Goal: Communication & Community: Answer question/provide support

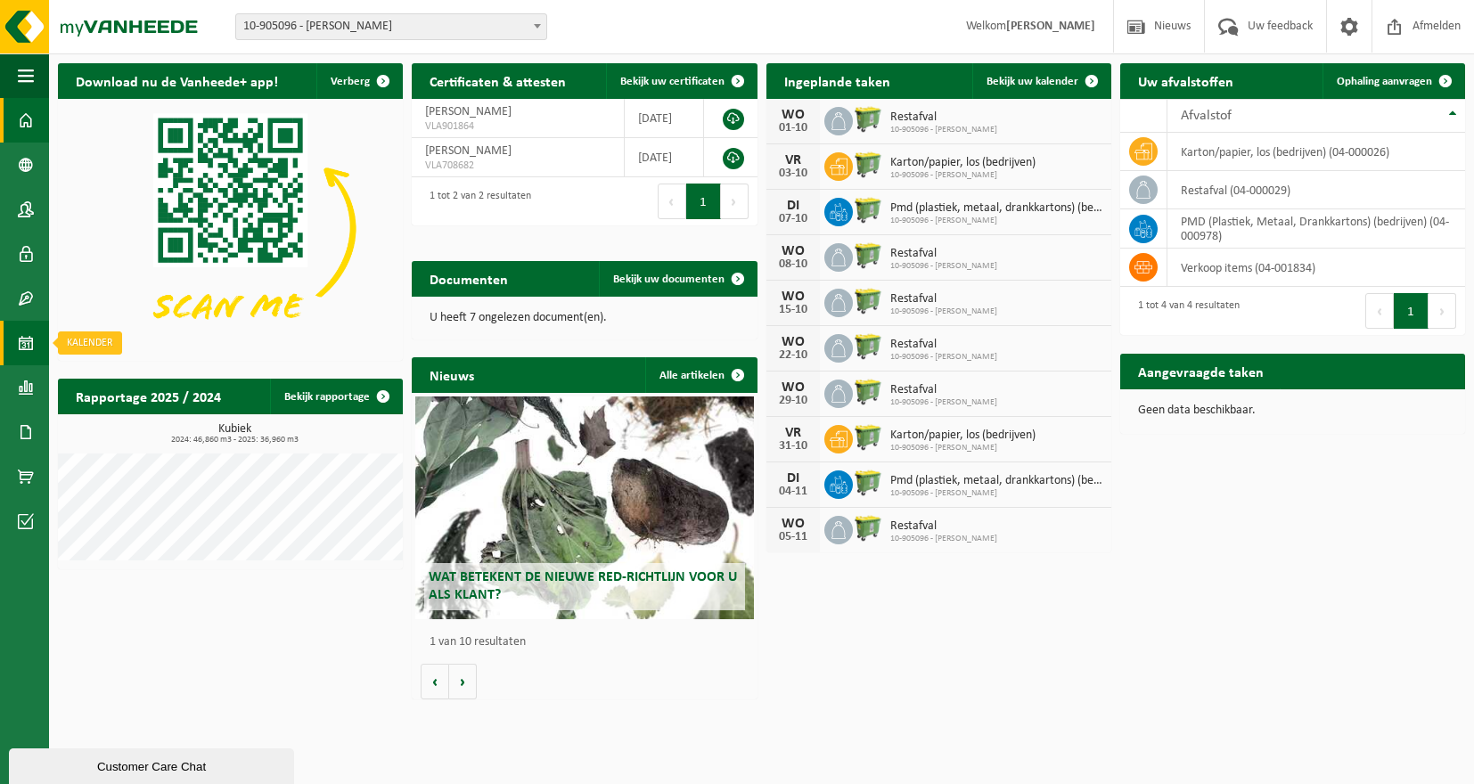
click at [21, 349] on span at bounding box center [26, 343] width 16 height 45
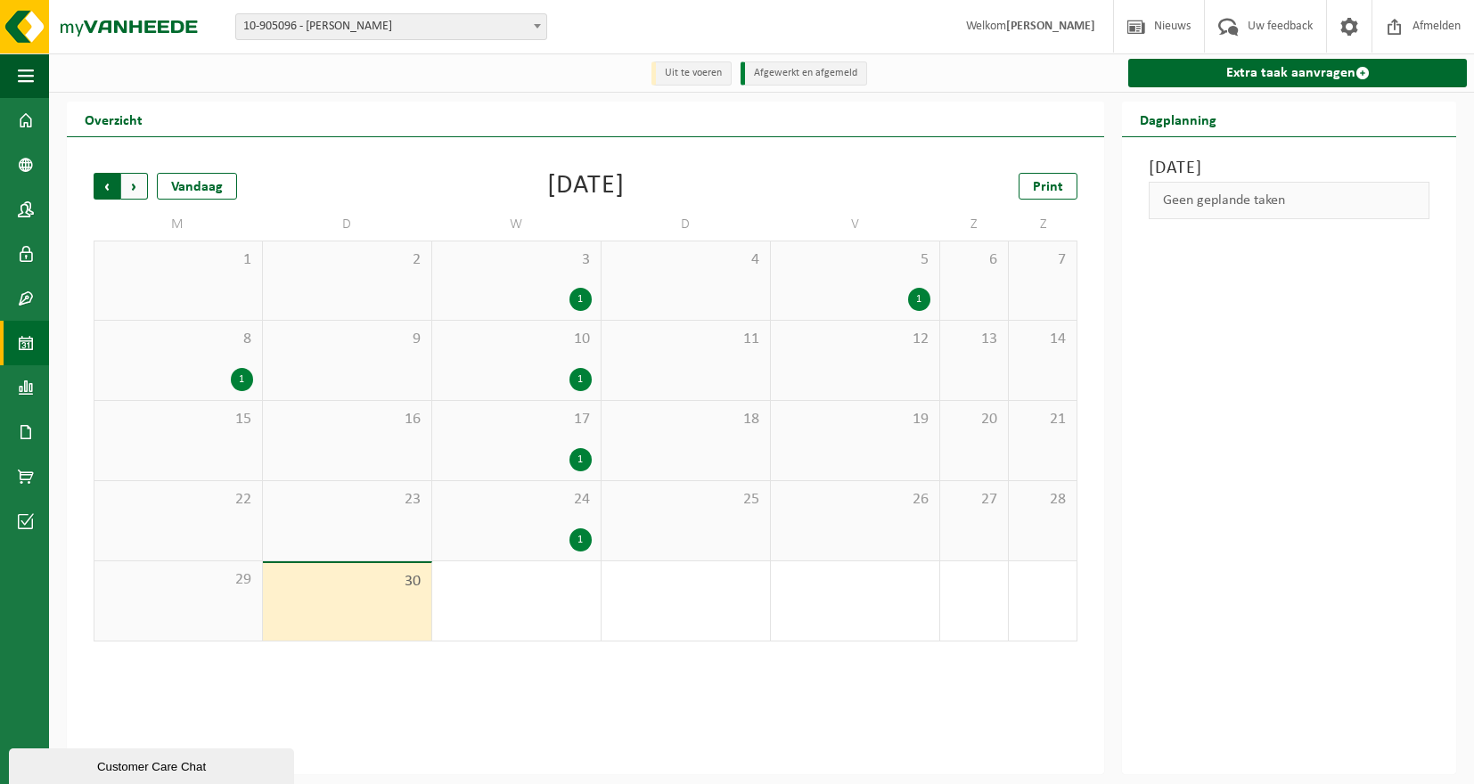
click at [140, 186] on span "Volgende" at bounding box center [134, 186] width 27 height 27
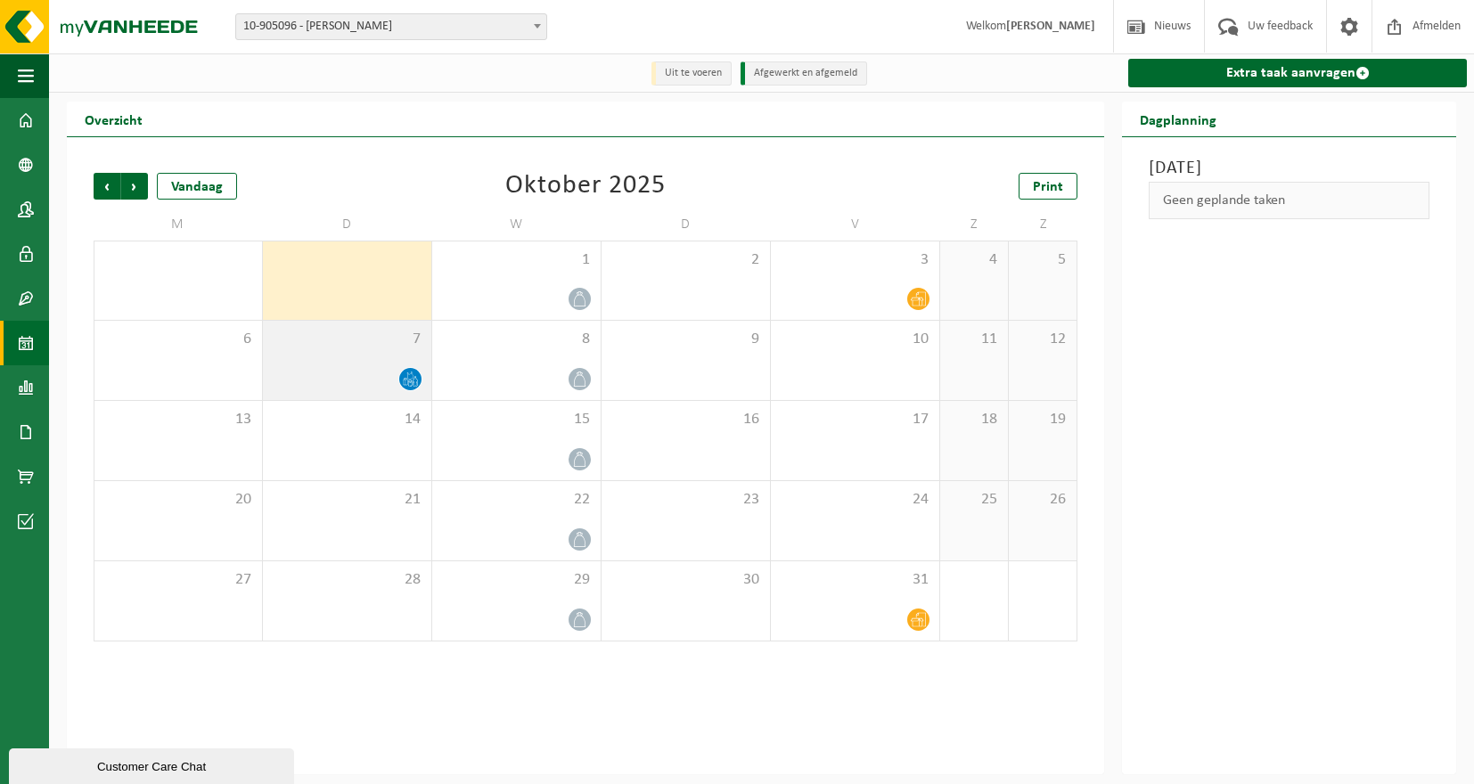
click at [378, 356] on div "7" at bounding box center [347, 360] width 168 height 79
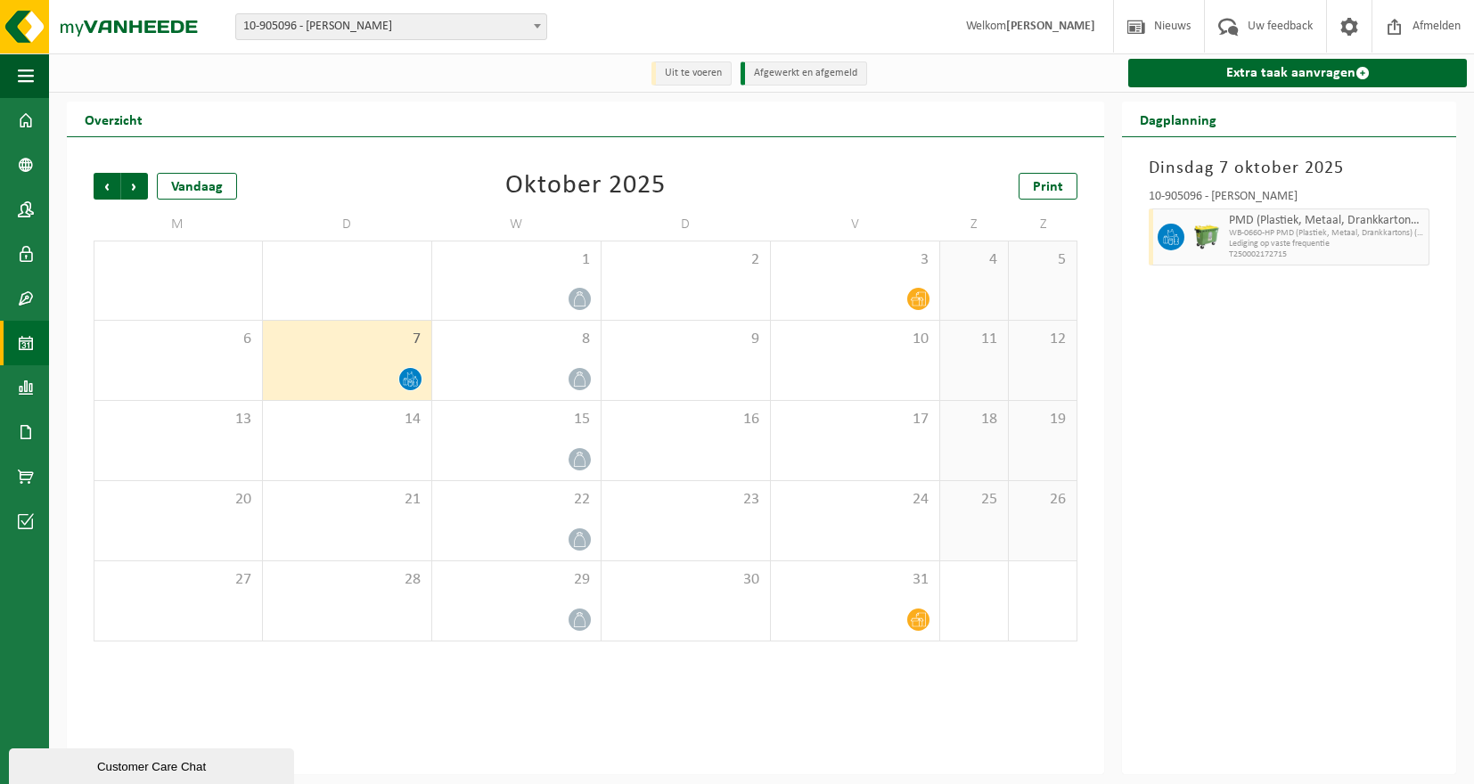
click at [1380, 311] on div "Dinsdag 7 oktober 2025 10-905096 - VAN CAUWENBERGE, PATRICK - EVERGEM PMD (Plas…" at bounding box center [1289, 455] width 334 height 637
click at [32, 125] on span at bounding box center [26, 120] width 16 height 45
click at [31, 120] on span at bounding box center [26, 120] width 16 height 45
click at [29, 74] on span "button" at bounding box center [26, 75] width 16 height 45
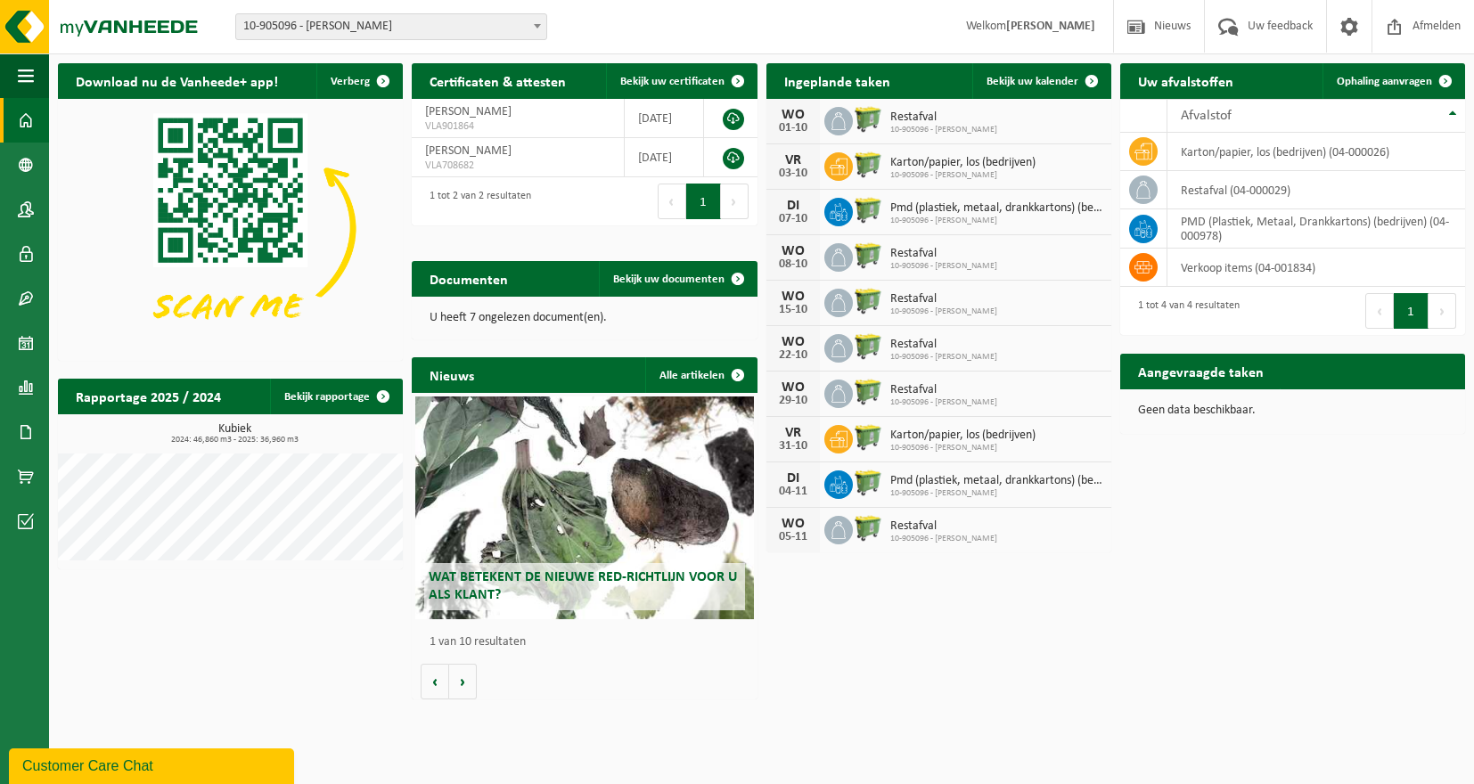
click at [117, 778] on button "Customer Care Chat" at bounding box center [151, 767] width 285 height 36
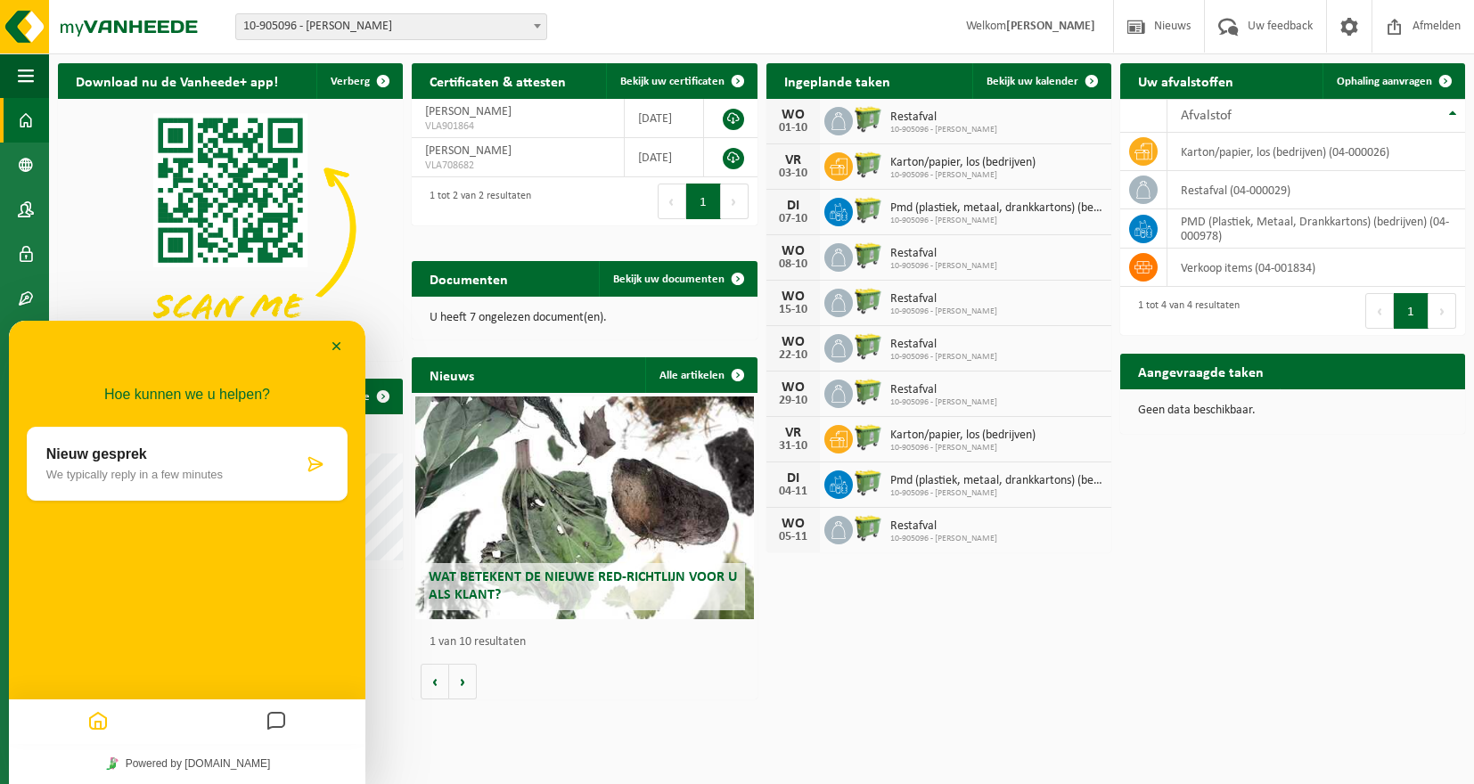
click at [308, 467] on icon at bounding box center [316, 465] width 18 height 18
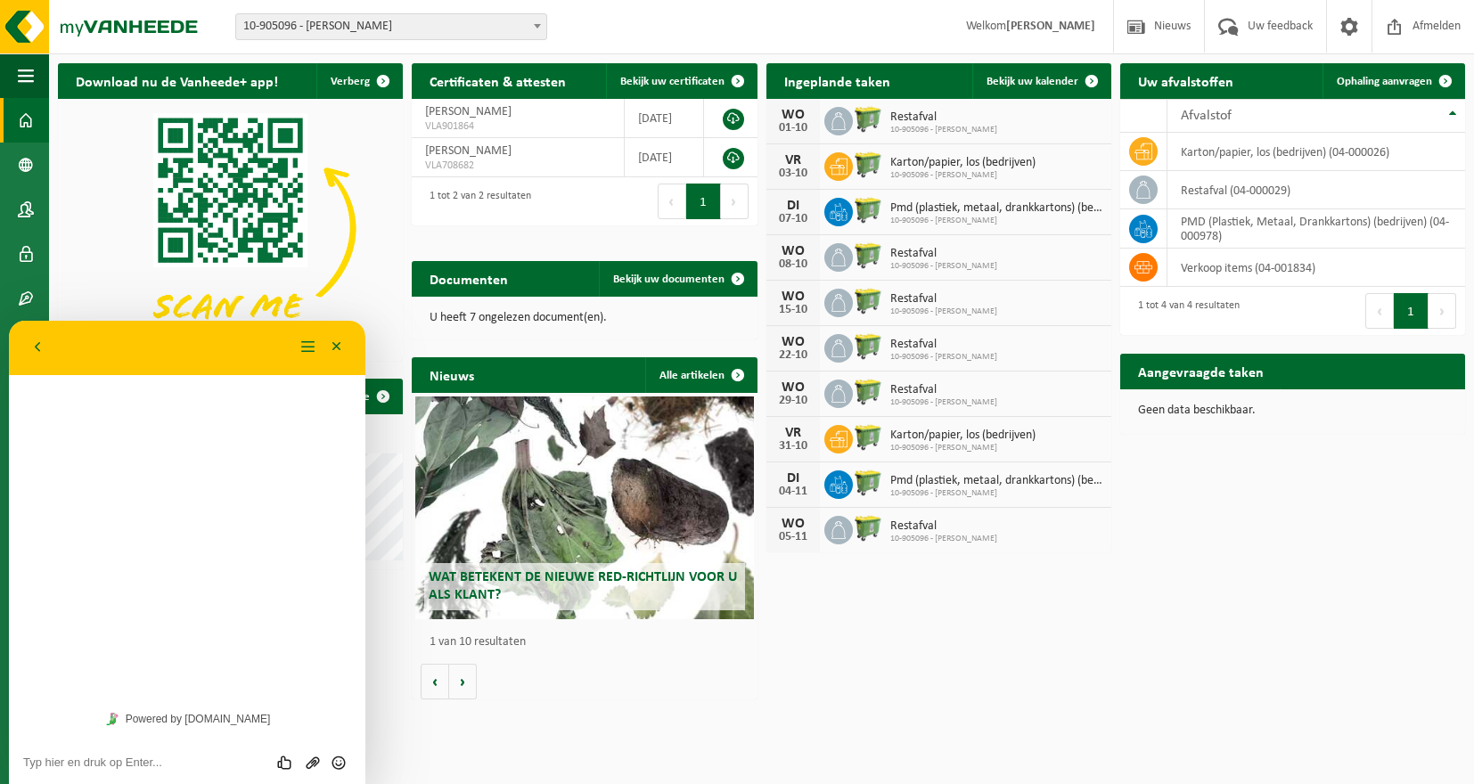
click at [103, 765] on textarea at bounding box center [187, 763] width 328 height 14
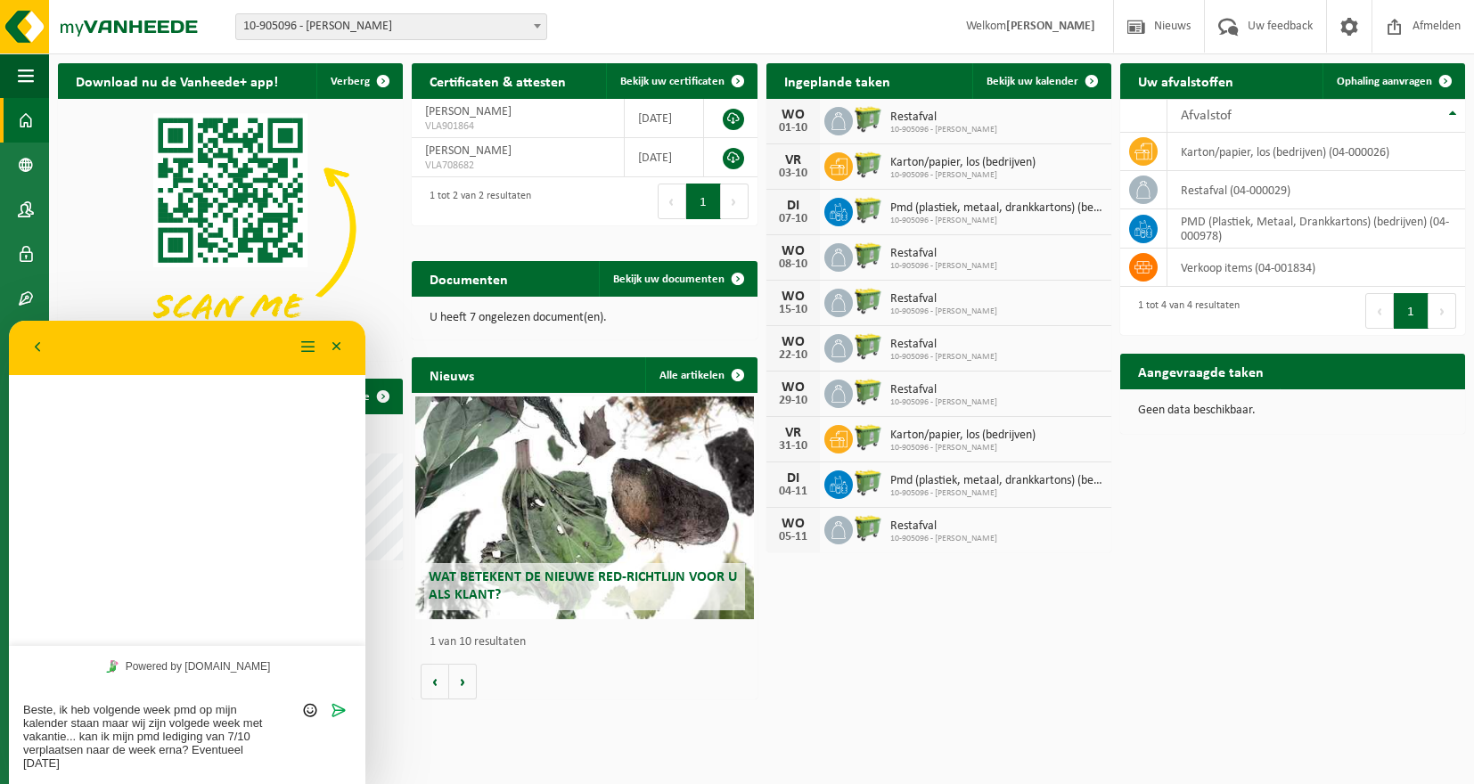
type textarea "Beste, ik heb volgende week pmd op mijn kalender staan maar wij zijn volgede we…"
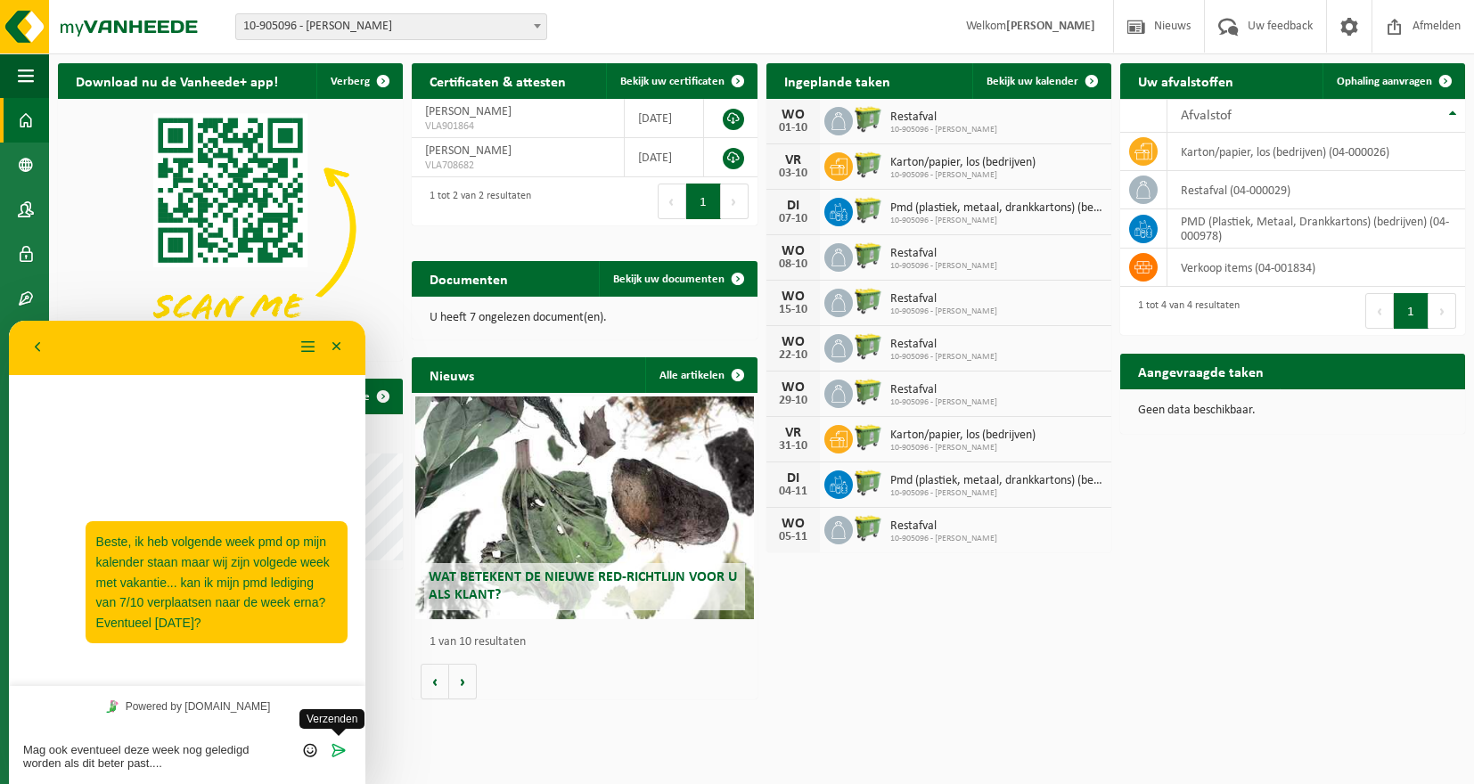
type textarea "Mag ook eventueel deze week nog geledigd worden als dit beter past...."
click at [340, 751] on icon "Verzenden" at bounding box center [339, 751] width 16 height 16
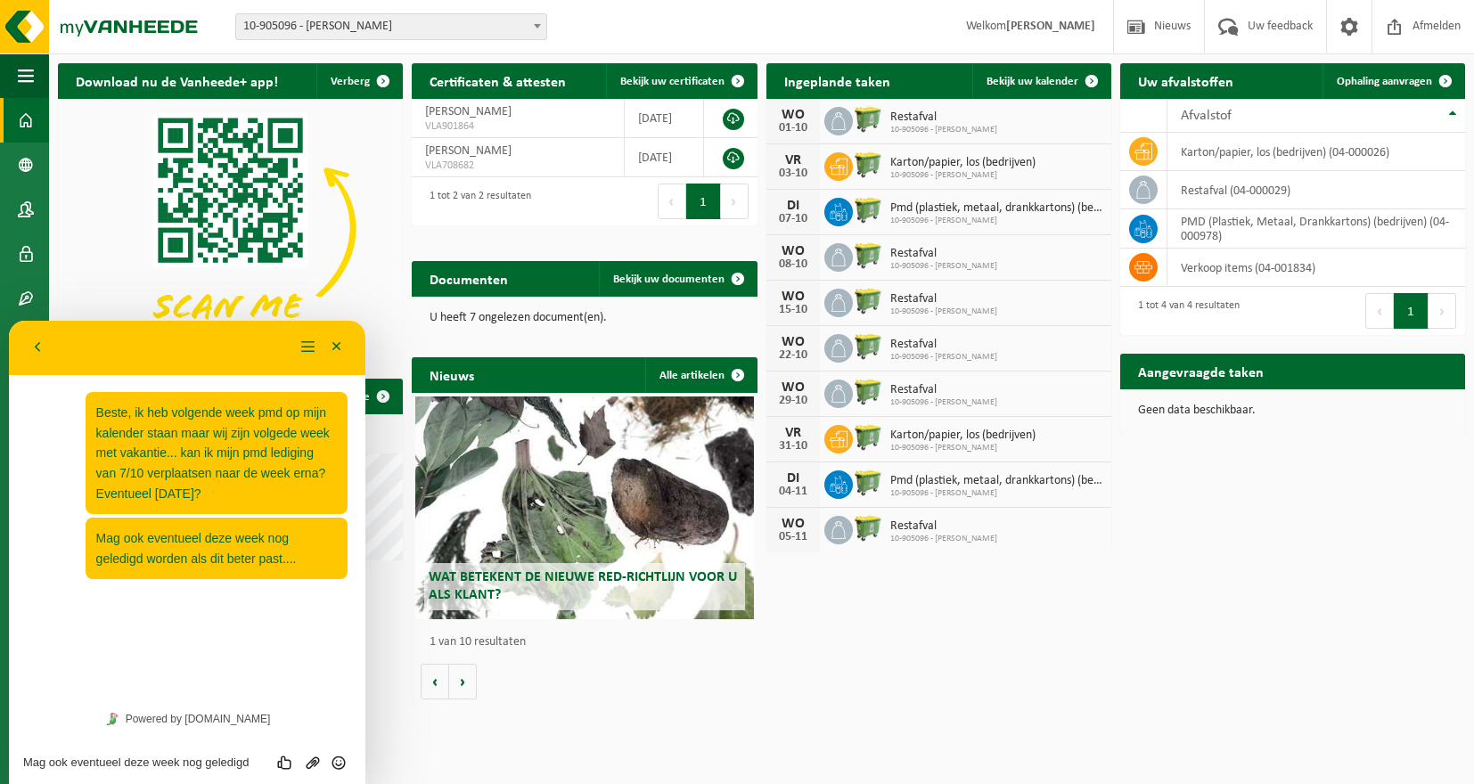
scroll to position [115, 0]
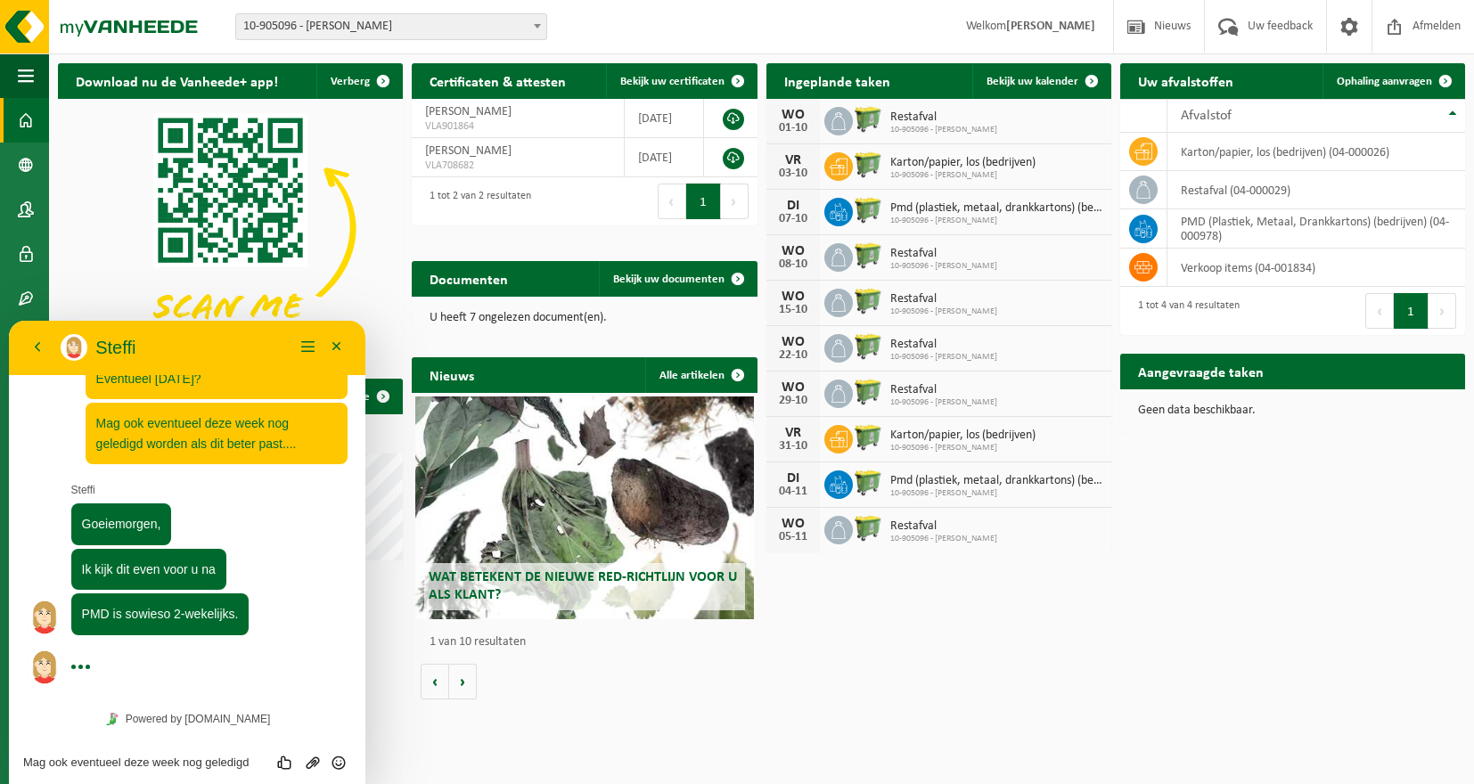
click at [70, 765] on textarea "Mag ook eventueel deze week nog geledigd worden als dit beter past...." at bounding box center [187, 763] width 328 height 14
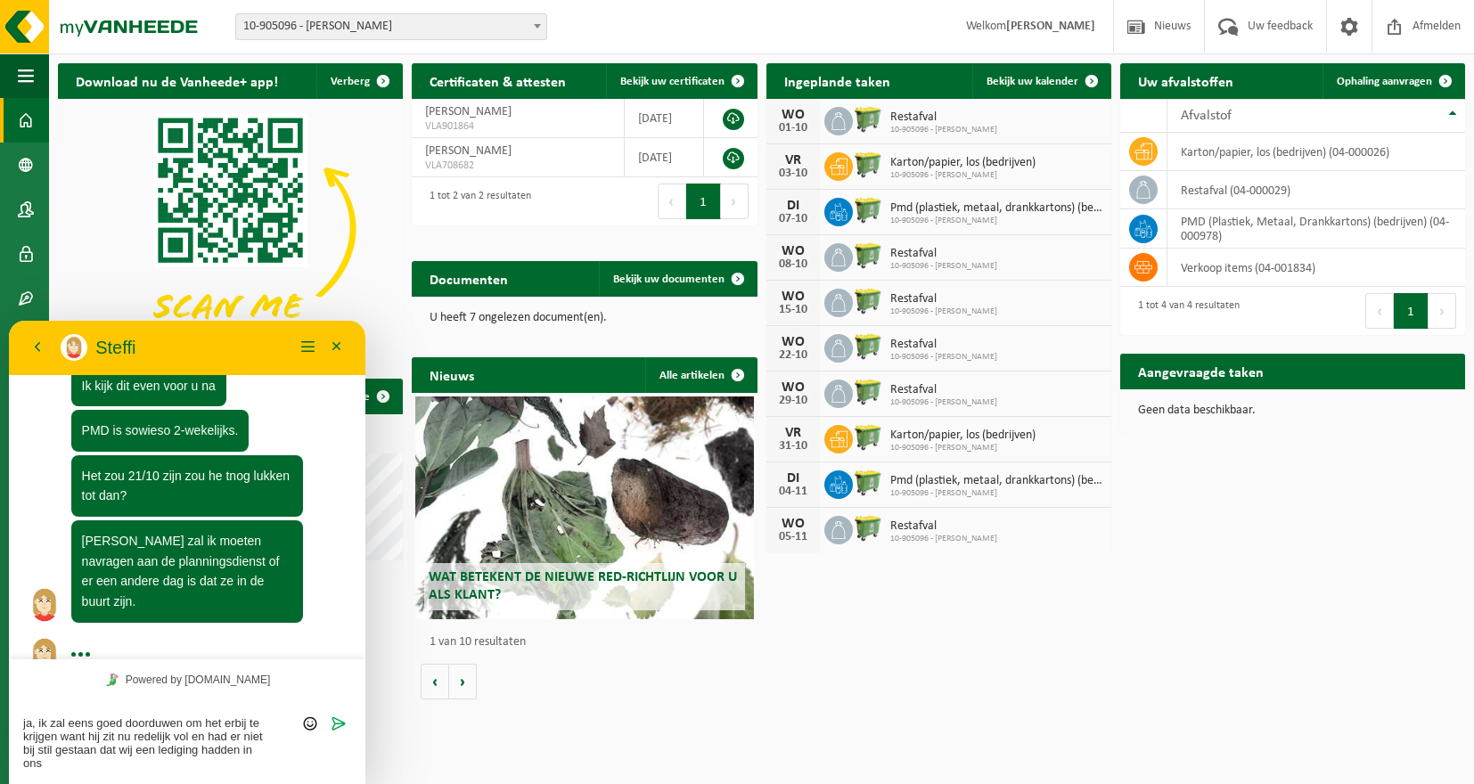
scroll to position [0, 0]
type textarea "ja, ik zal eens goed doorduwen om het erbij te krijgen want hij zit nu redelijk…"
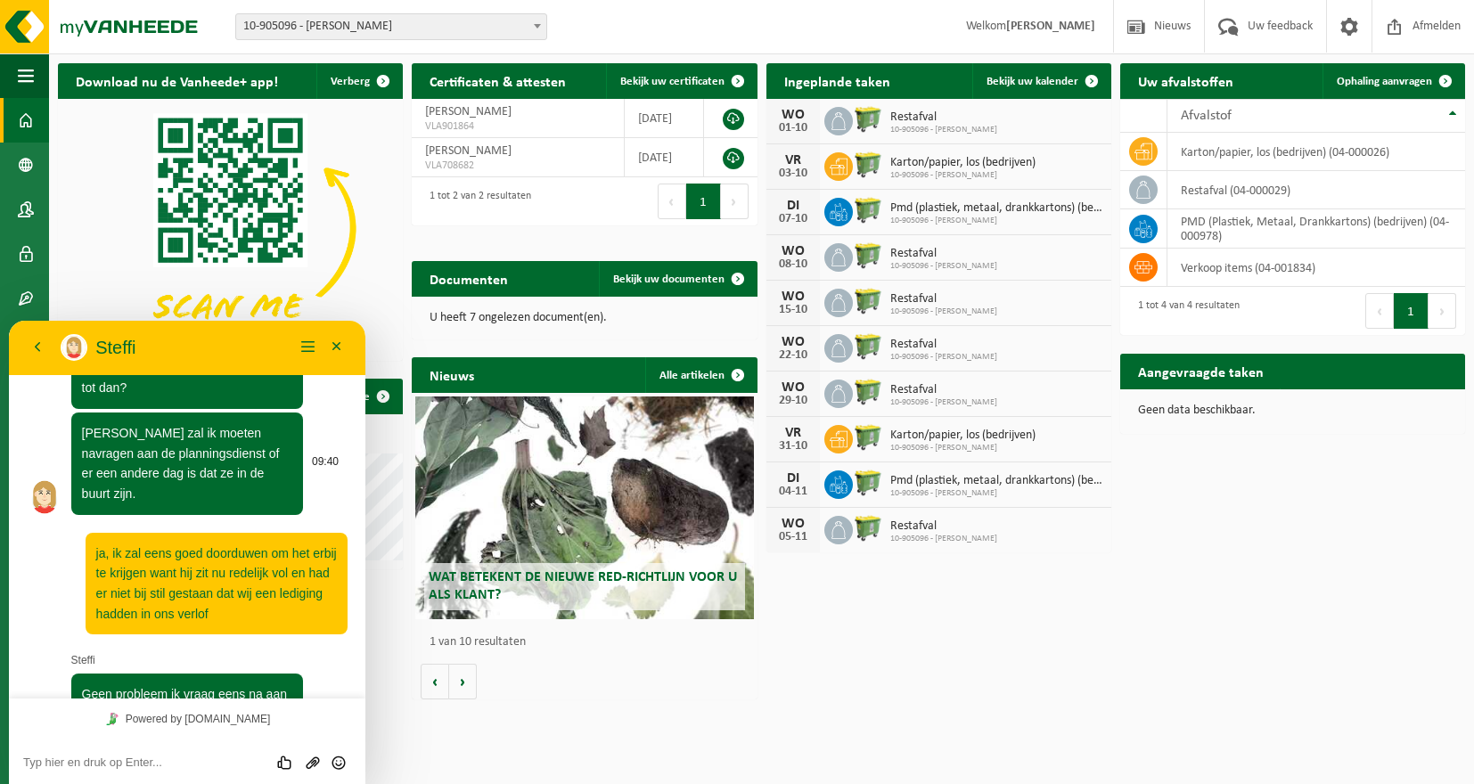
scroll to position [608, 0]
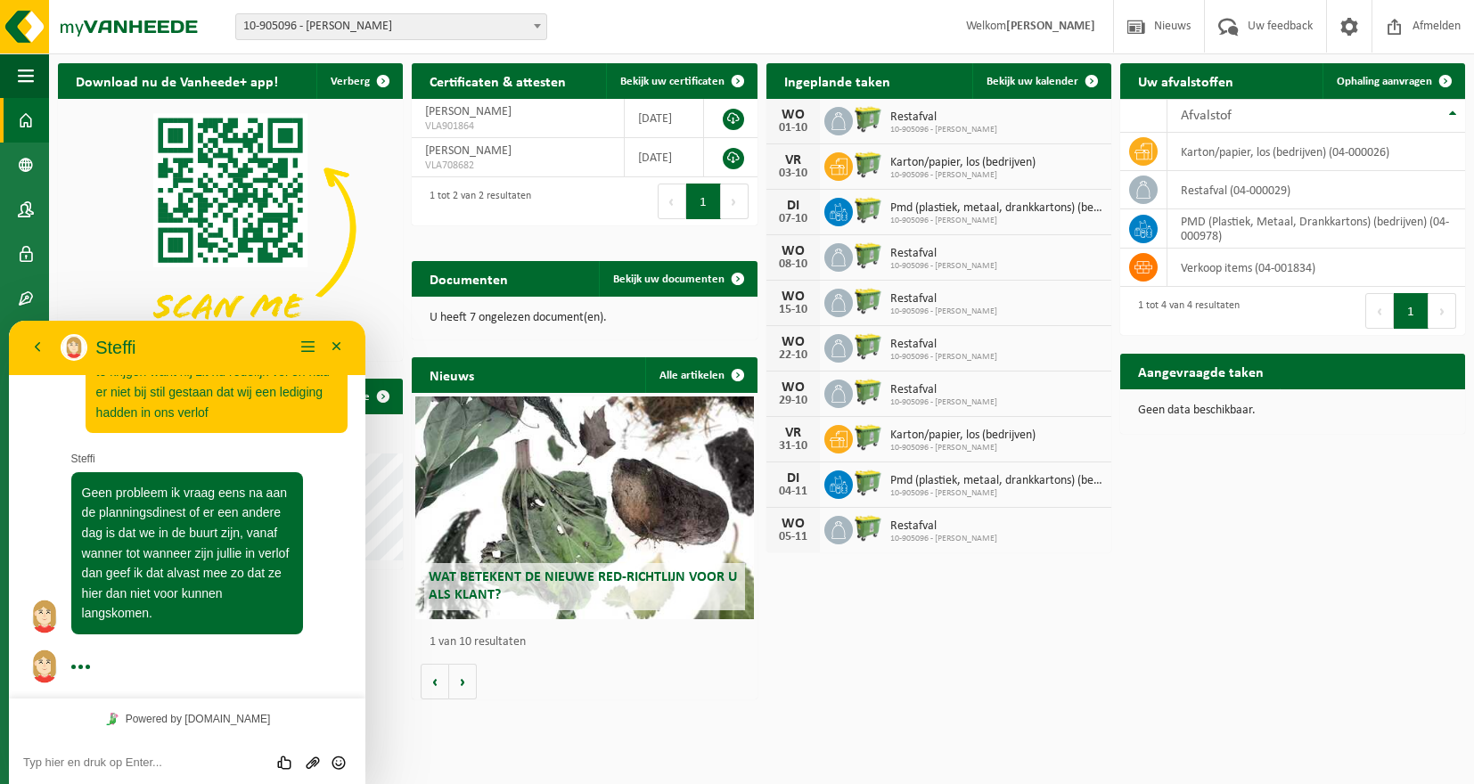
click at [129, 766] on textarea at bounding box center [187, 763] width 328 height 14
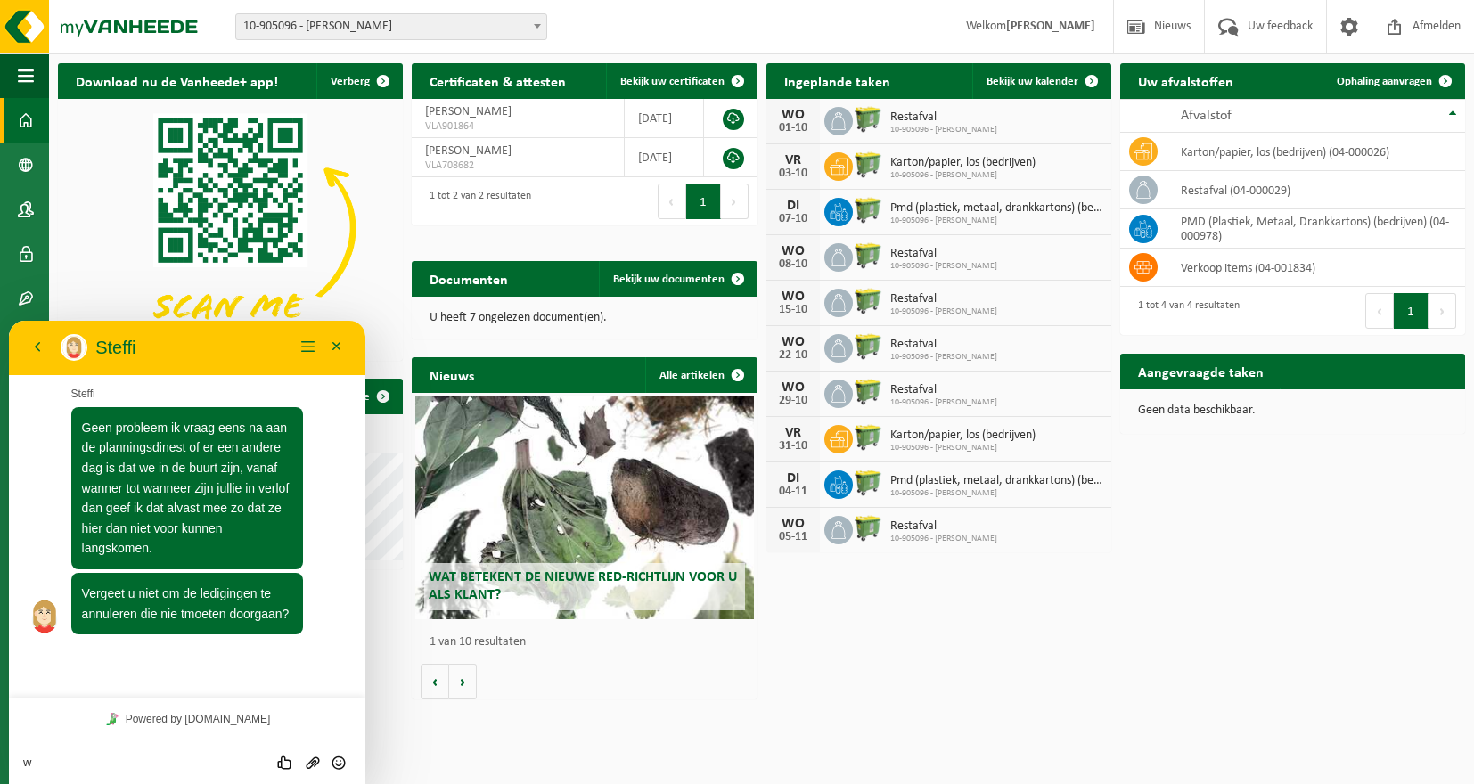
scroll to position [644, 0]
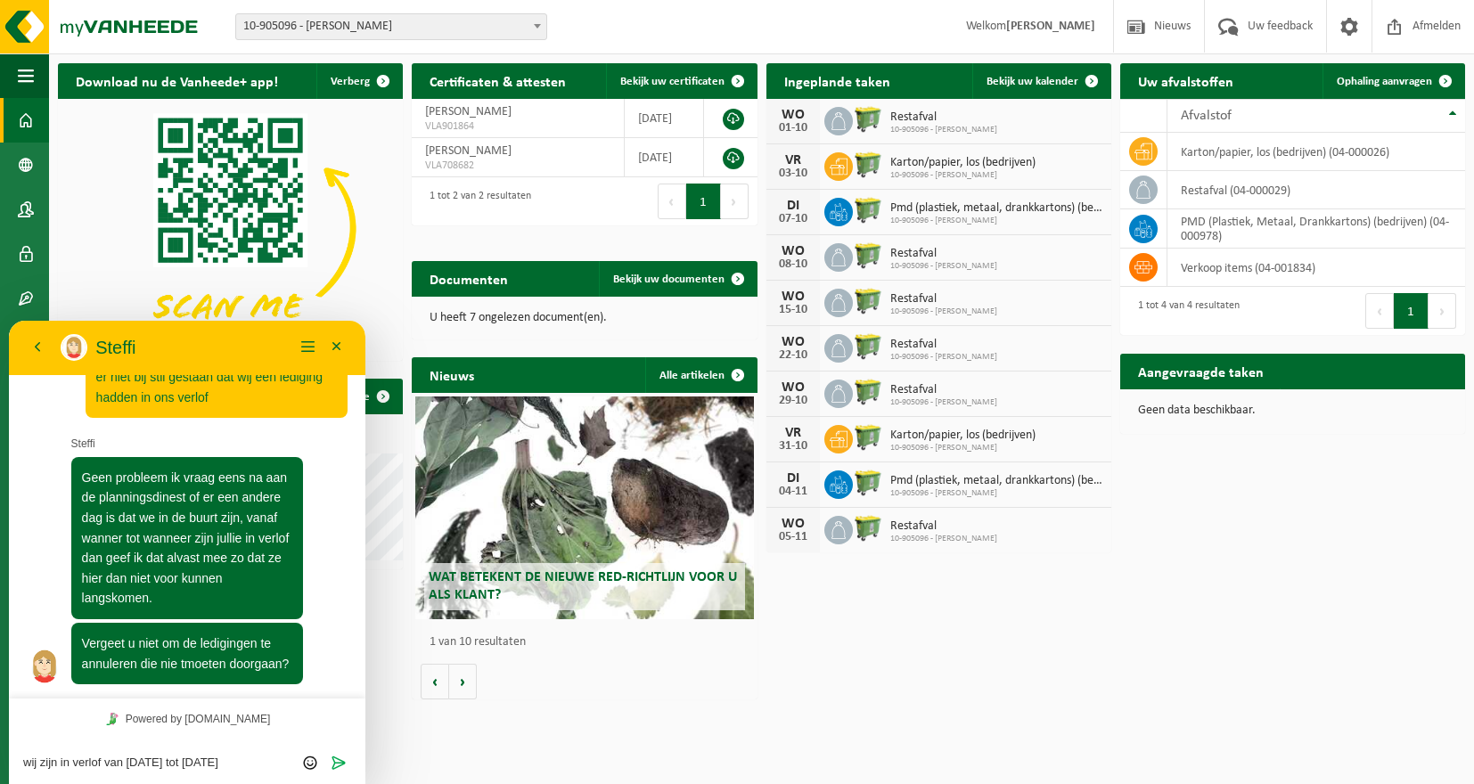
type textarea "wij zijn in verlof van [DATE] tot [DATE]."
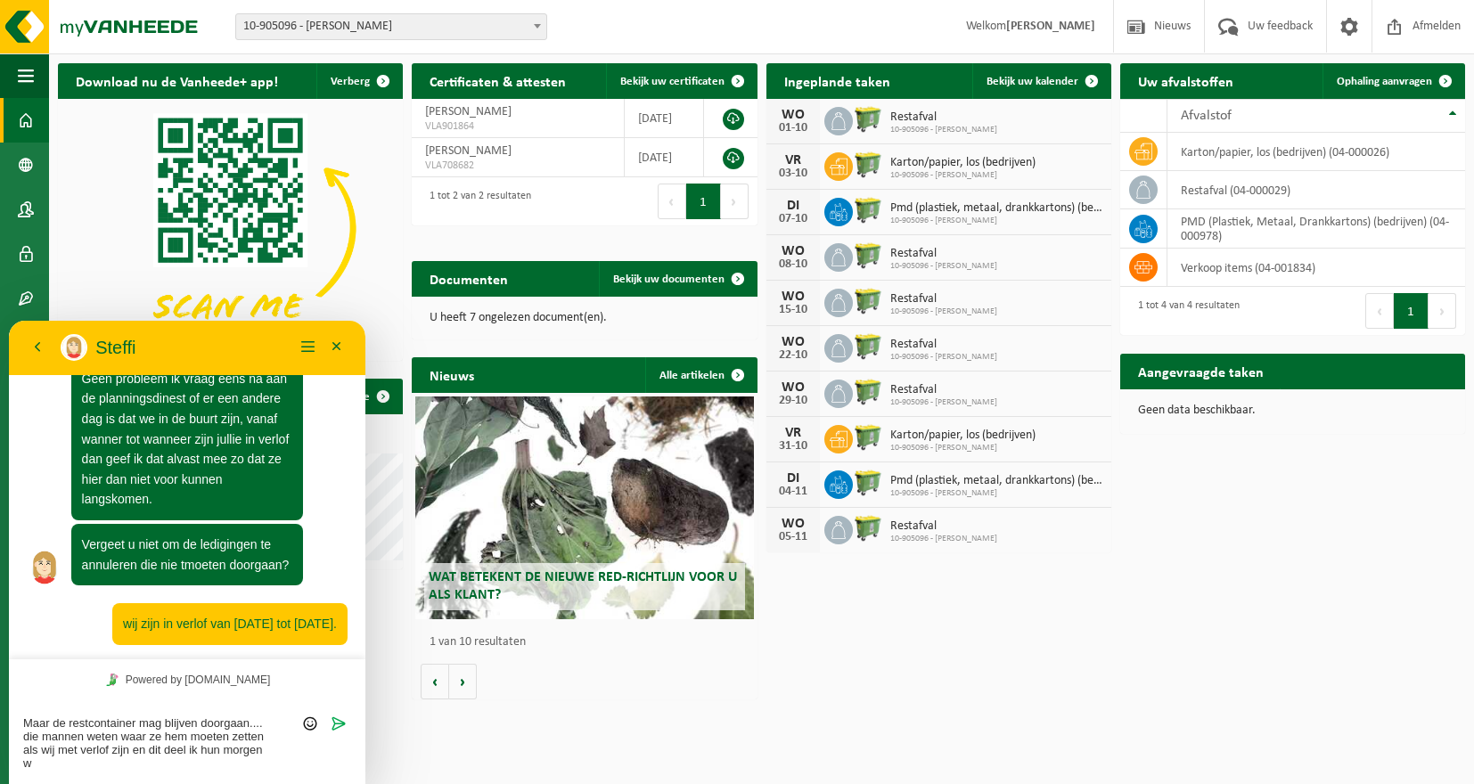
scroll to position [0, 0]
type textarea "Maar de restcontainer mag blijven doorgaan.... die mannen weten waar ze hem moe…"
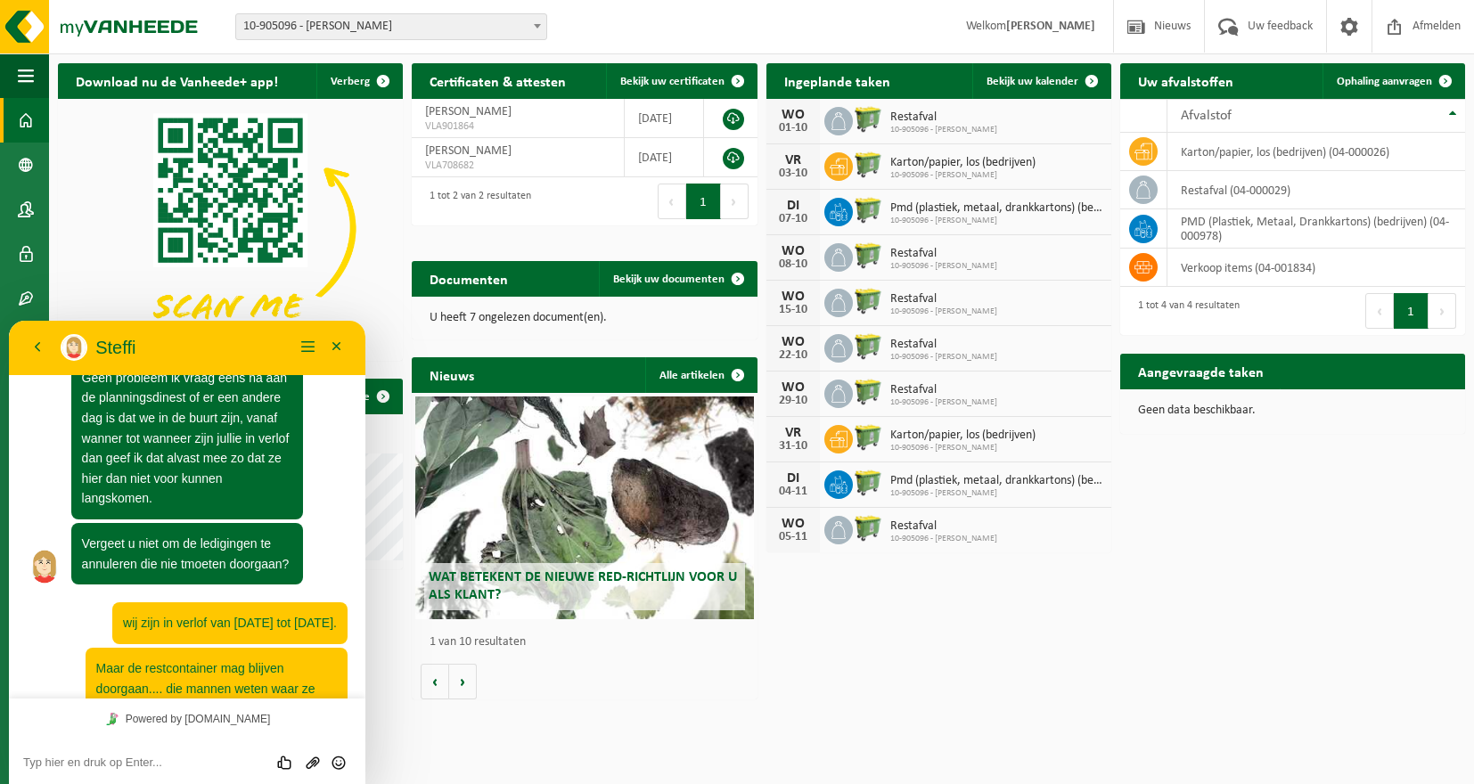
scroll to position [828, 0]
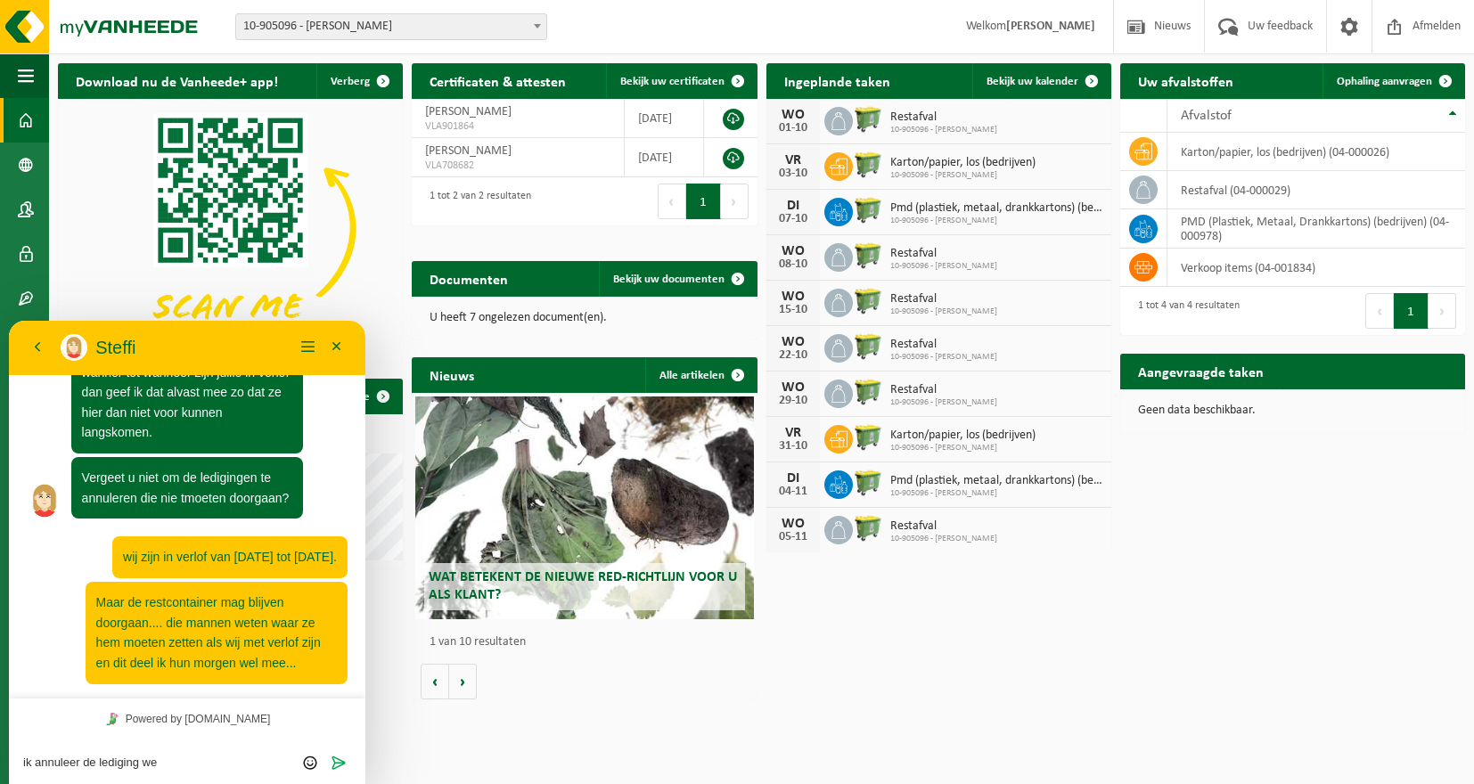
type textarea "ik annuleer de lediging wel"
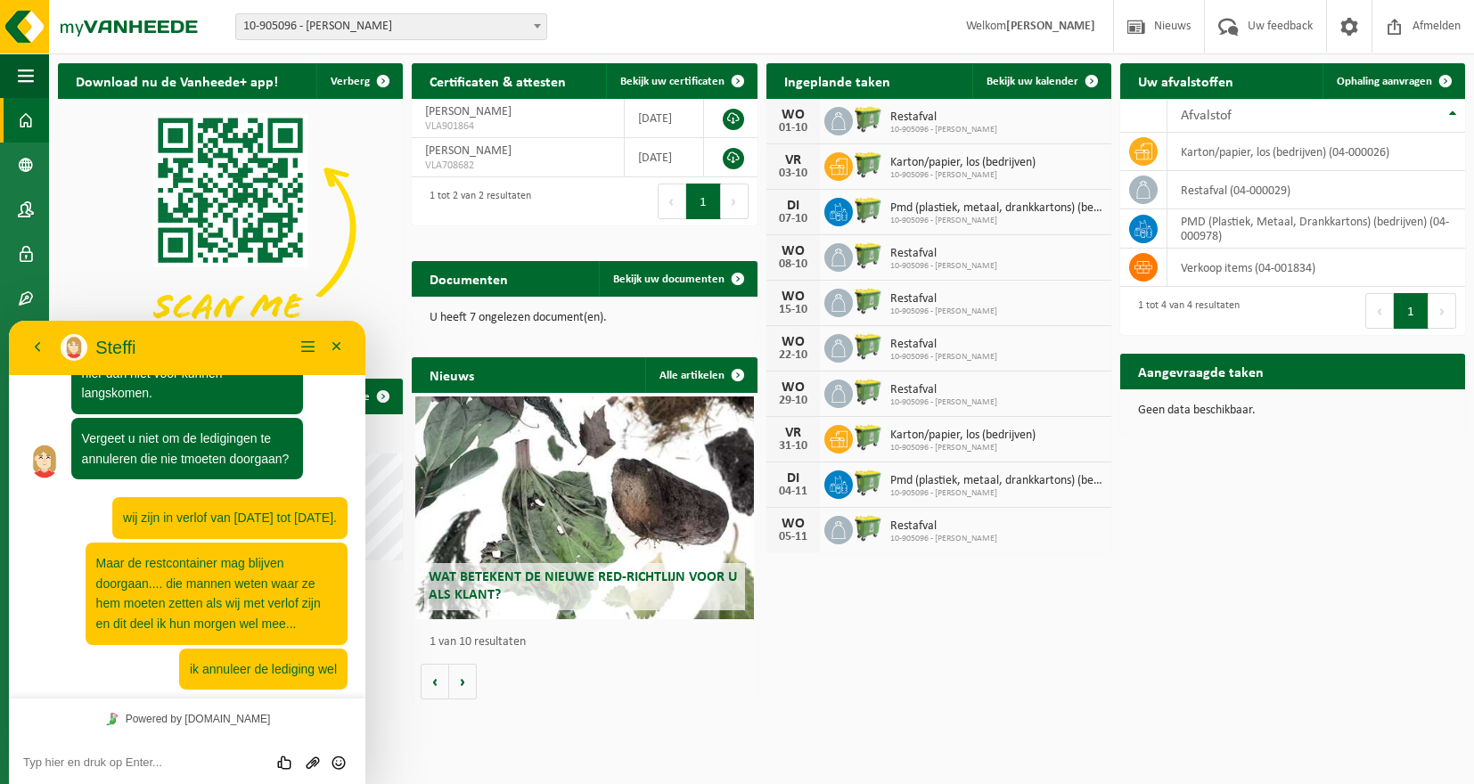
scroll to position [874, 0]
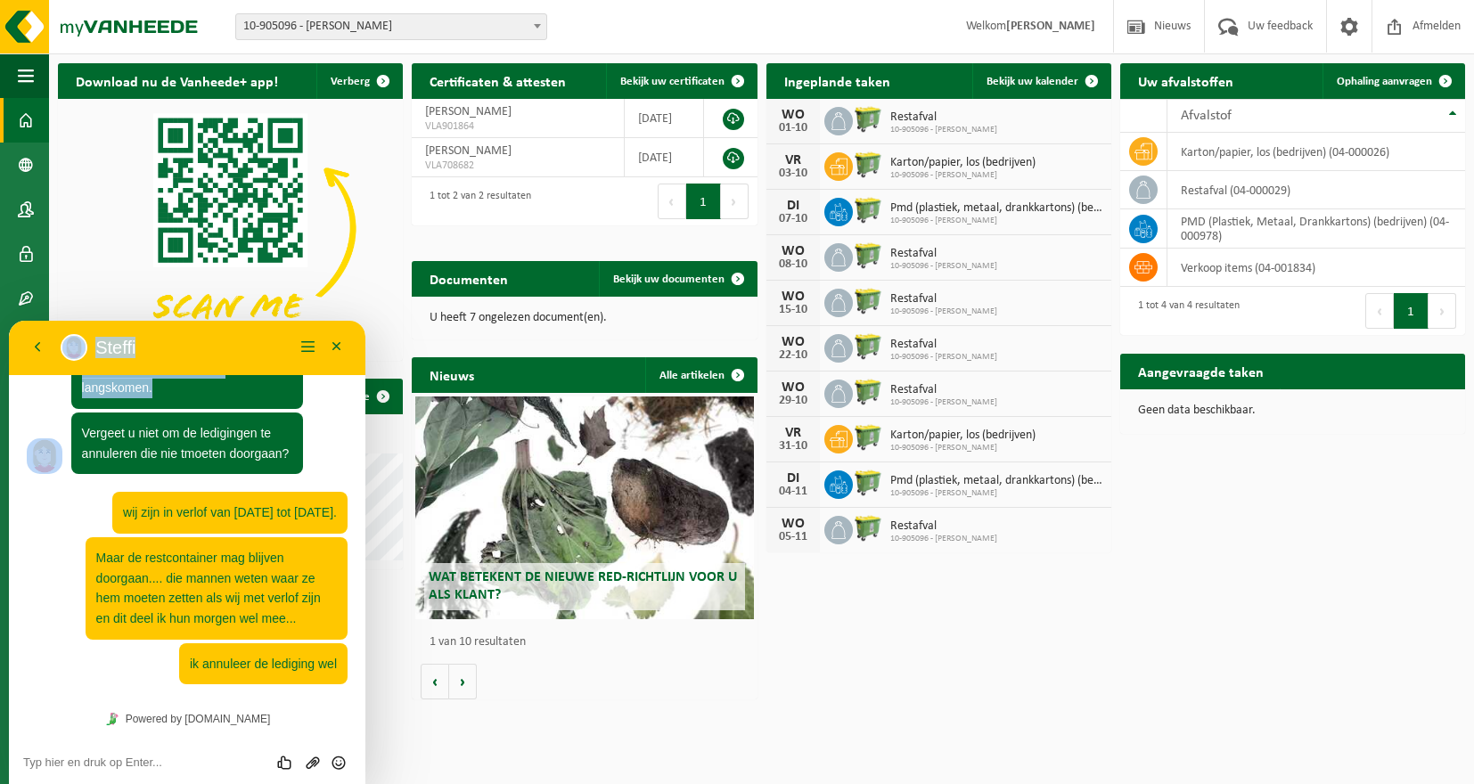
drag, startPoint x: 167, startPoint y: 328, endPoint x: 623, endPoint y: 327, distance: 456.4
click at [365, 327] on html "[PERSON_NAME] Menu Minimaliseer Terug Powered by [DOMAIN_NAME] Beoordeel deze c…" at bounding box center [187, 553] width 357 height 464
drag, startPoint x: 221, startPoint y: 342, endPoint x: 388, endPoint y: 317, distance: 168.6
click at [365, 321] on html "[PERSON_NAME] Menu Minimaliseer Terug Powered by [DOMAIN_NAME] Beoordeel deze c…" at bounding box center [187, 553] width 357 height 464
click at [129, 288] on img at bounding box center [230, 228] width 345 height 259
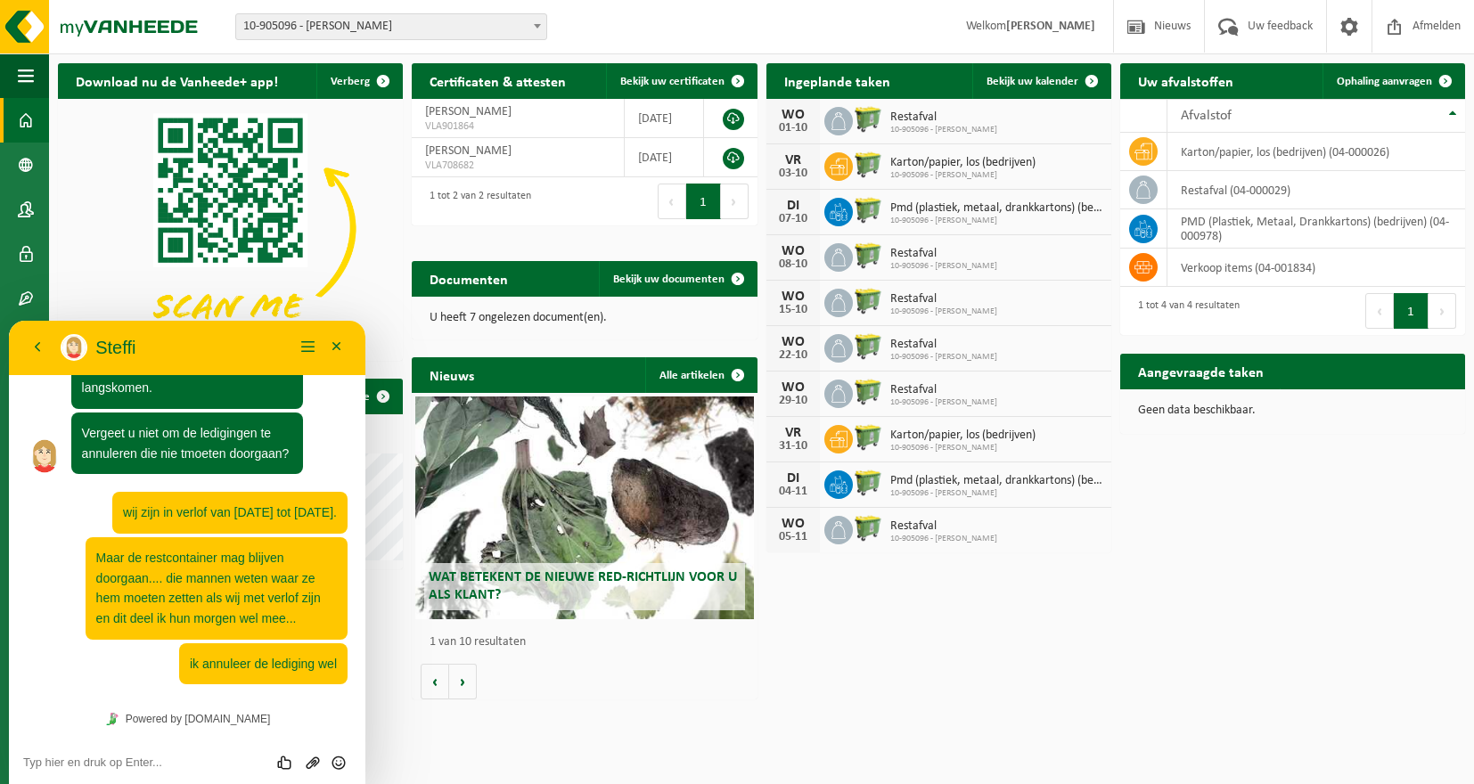
drag, startPoint x: 209, startPoint y: 763, endPoint x: 216, endPoint y: 757, distance: 9.5
click at [209, 763] on textarea at bounding box center [187, 763] width 328 height 14
click at [71, 760] on textarea "dank" at bounding box center [187, 763] width 328 height 14
type textarea "dank u wel"
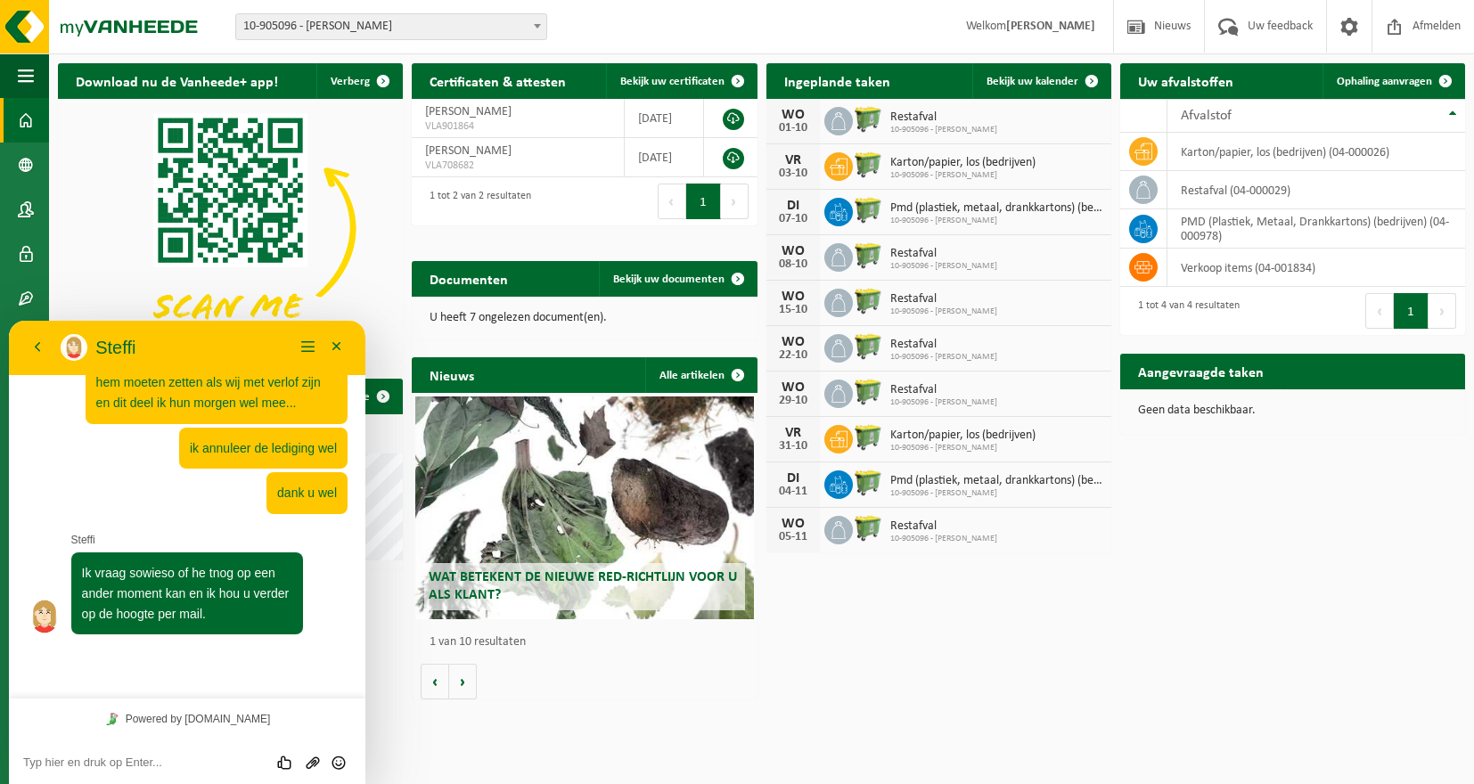
scroll to position [1039, 0]
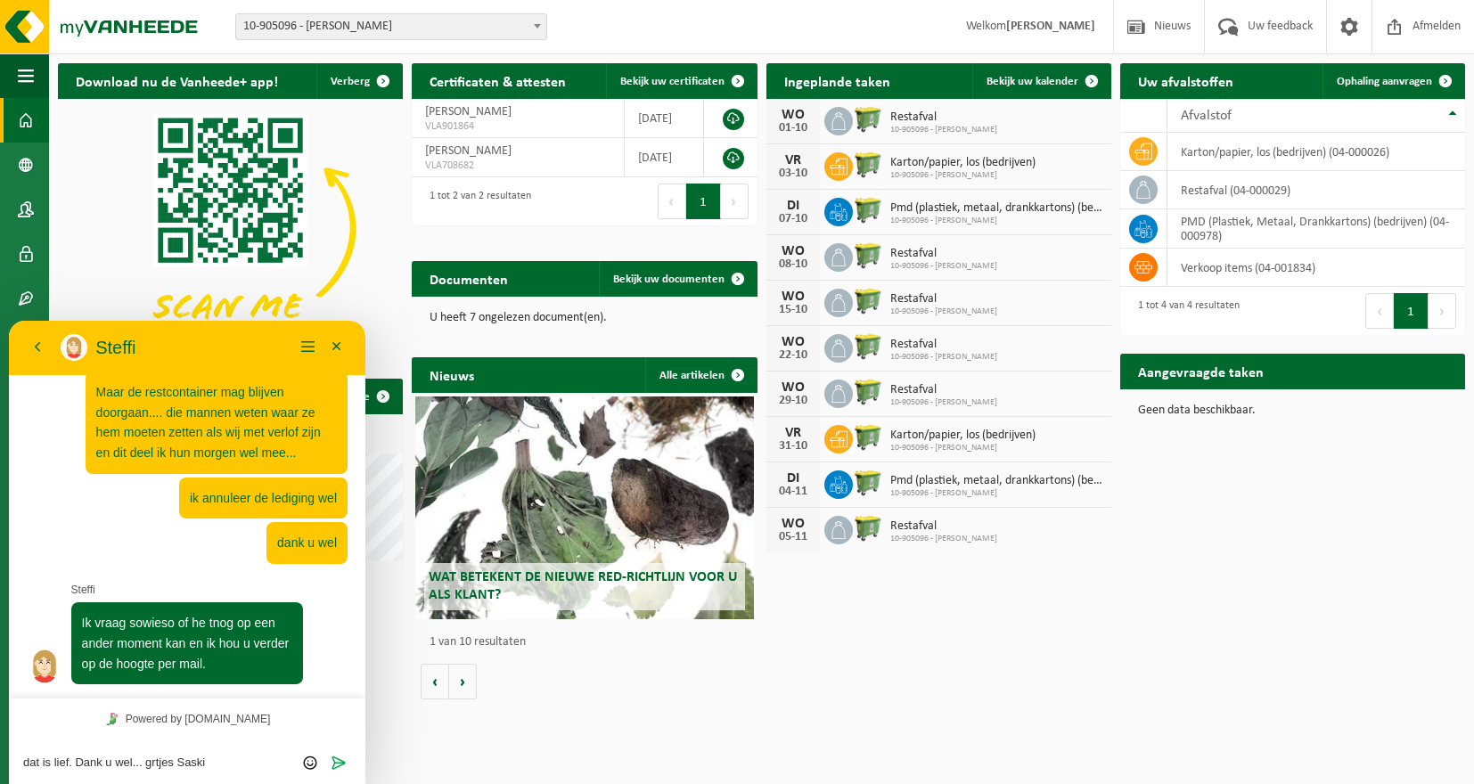
type textarea "dat is lief. Dank u wel... grtjes Saskia"
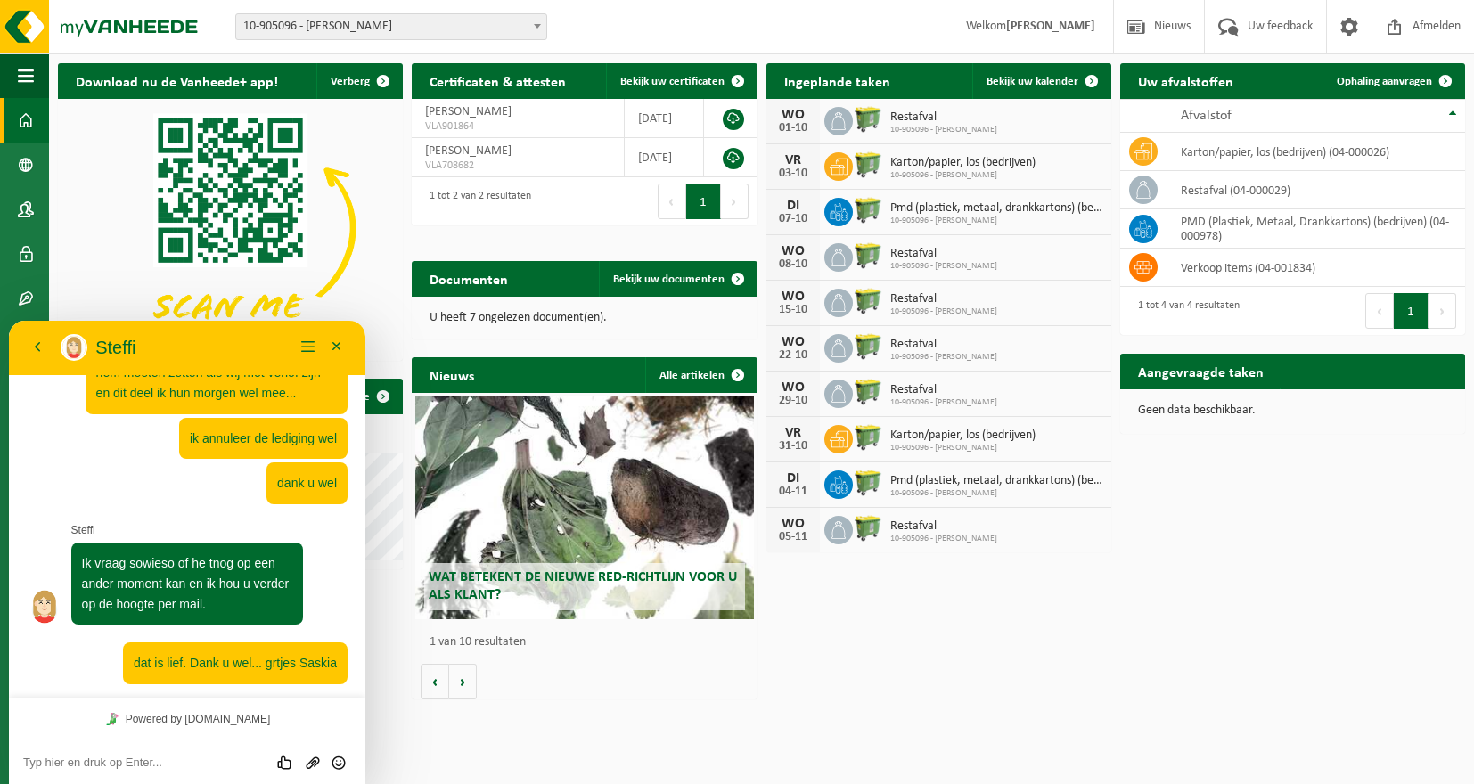
scroll to position [1099, 0]
click at [340, 346] on button "Minimaliseer" at bounding box center [337, 347] width 29 height 27
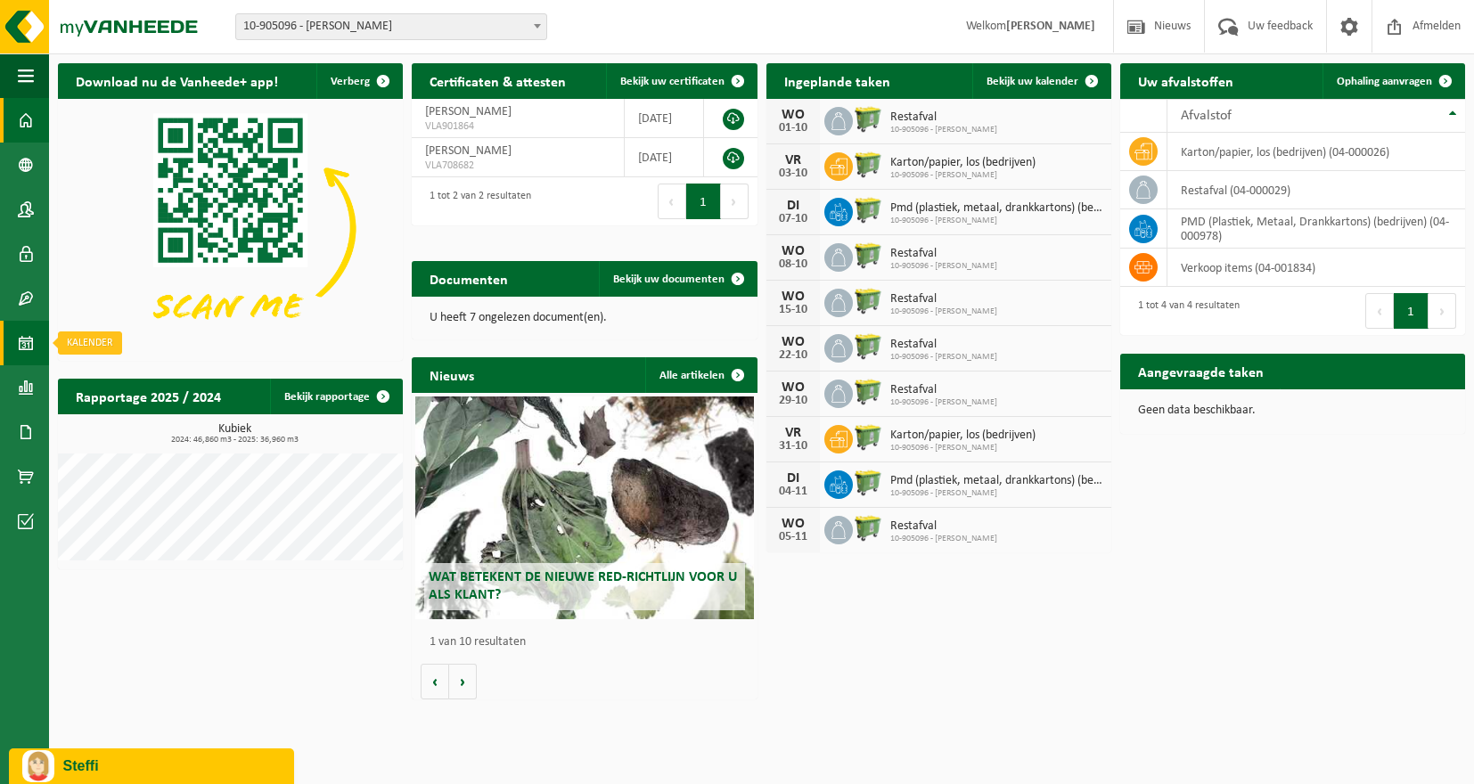
click at [20, 335] on span at bounding box center [26, 343] width 16 height 45
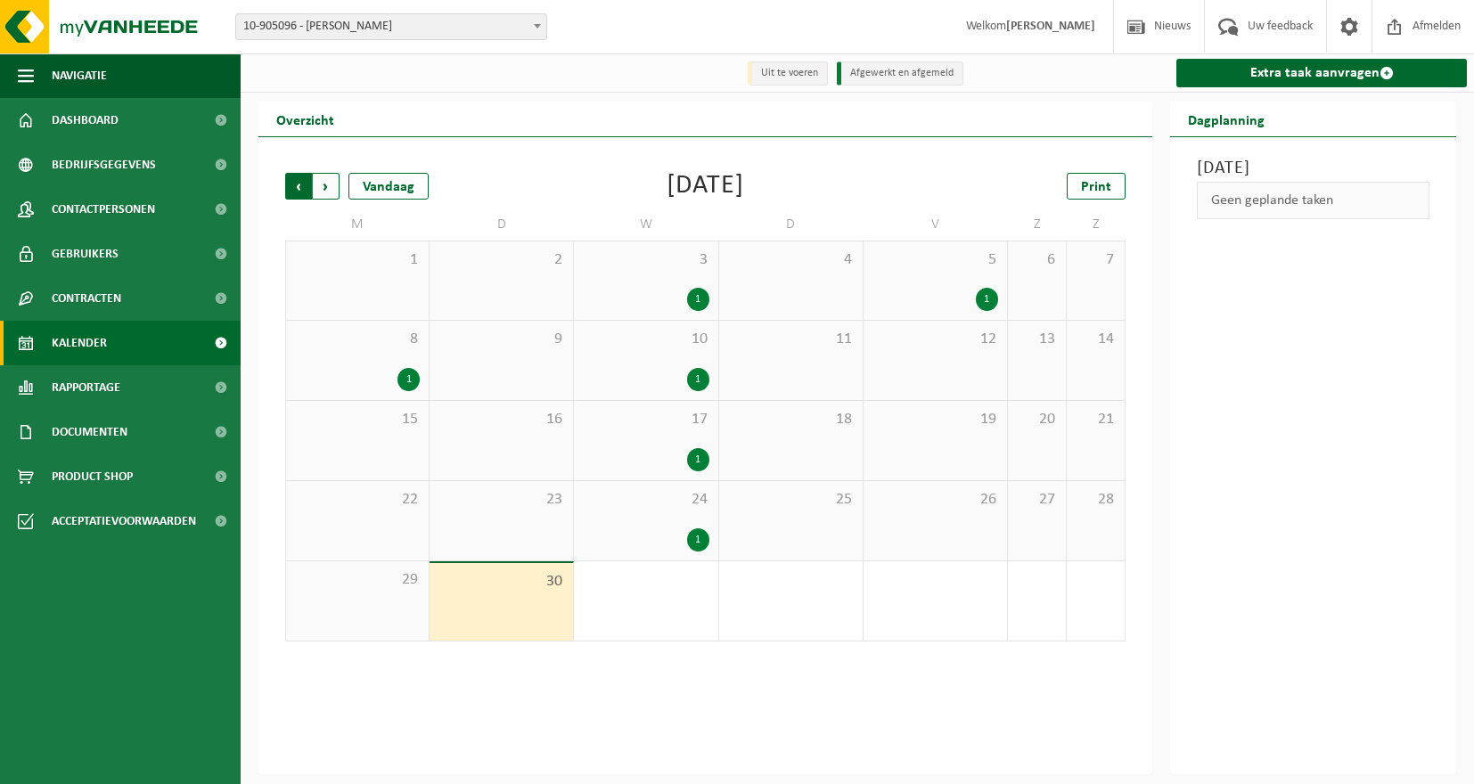
click at [325, 186] on span "Volgende" at bounding box center [326, 186] width 27 height 27
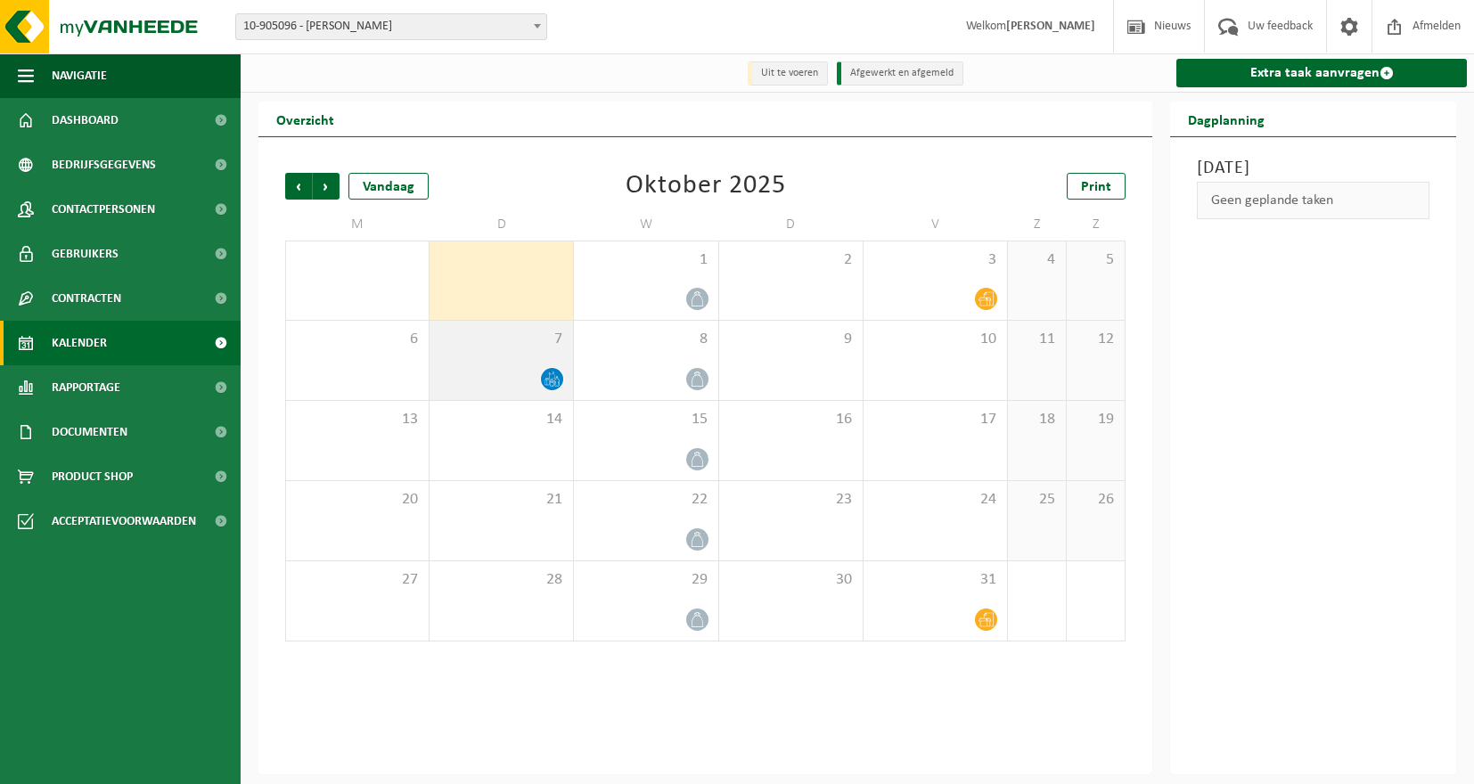
click at [554, 377] on icon at bounding box center [552, 379] width 15 height 15
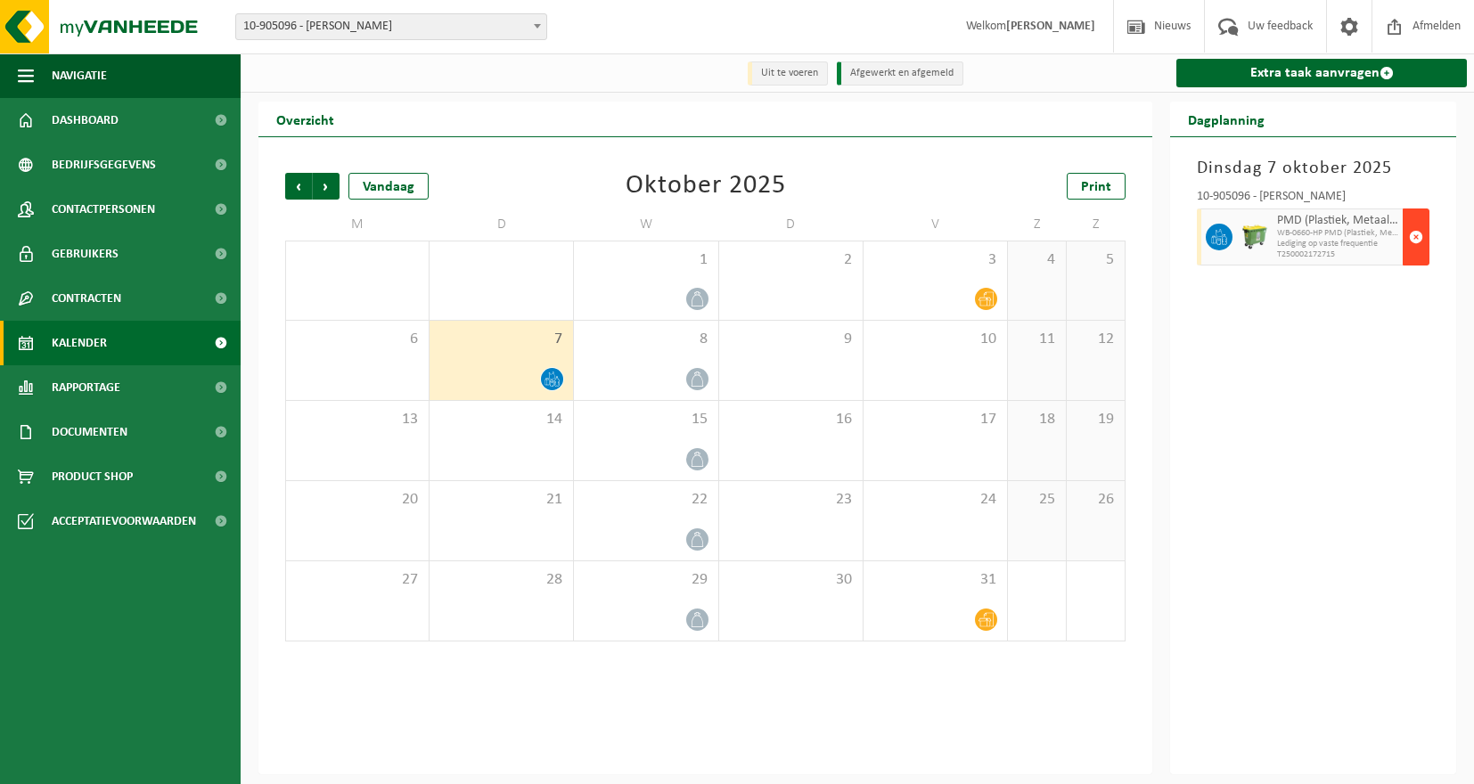
click at [1415, 234] on span "button" at bounding box center [1416, 237] width 14 height 36
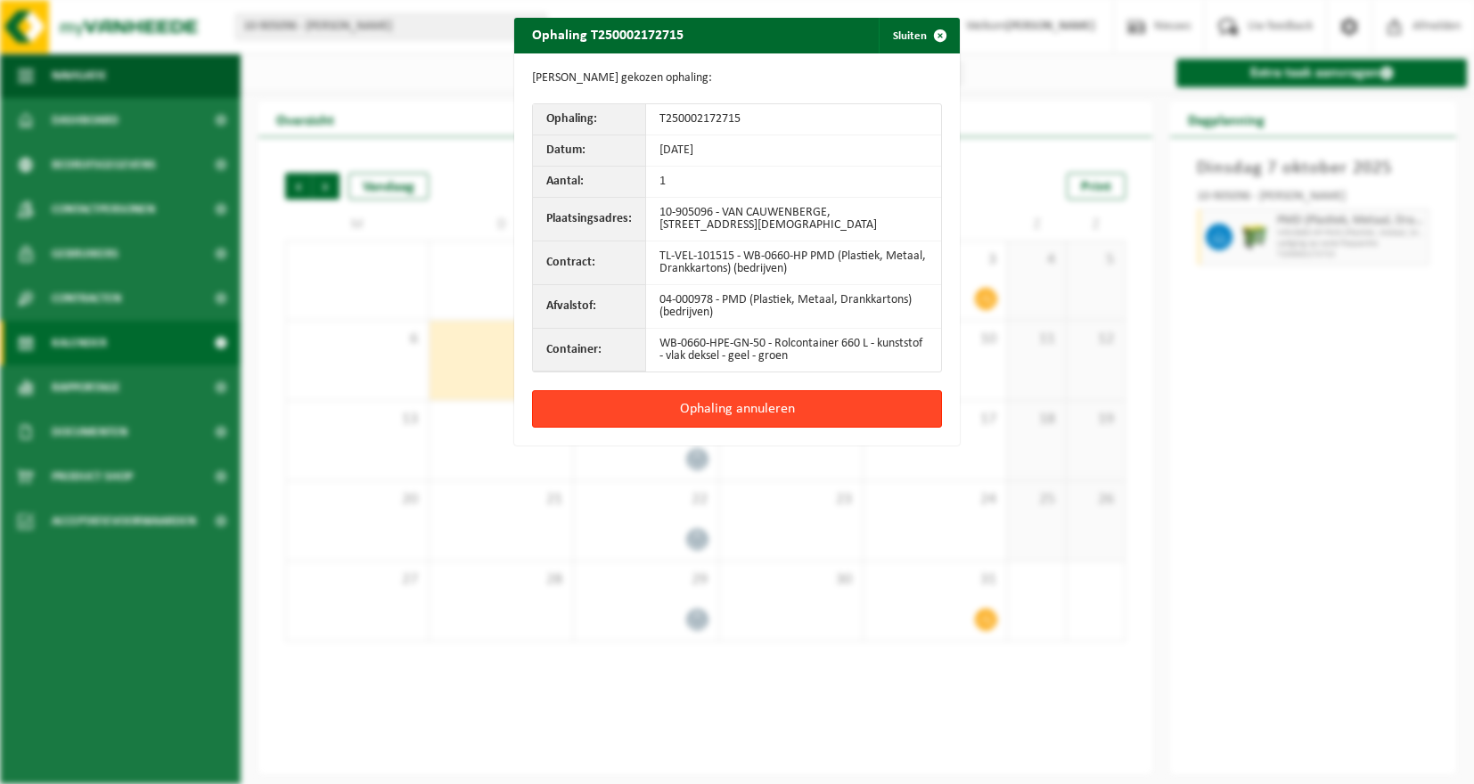
click at [692, 408] on button "Ophaling annuleren" at bounding box center [737, 408] width 410 height 37
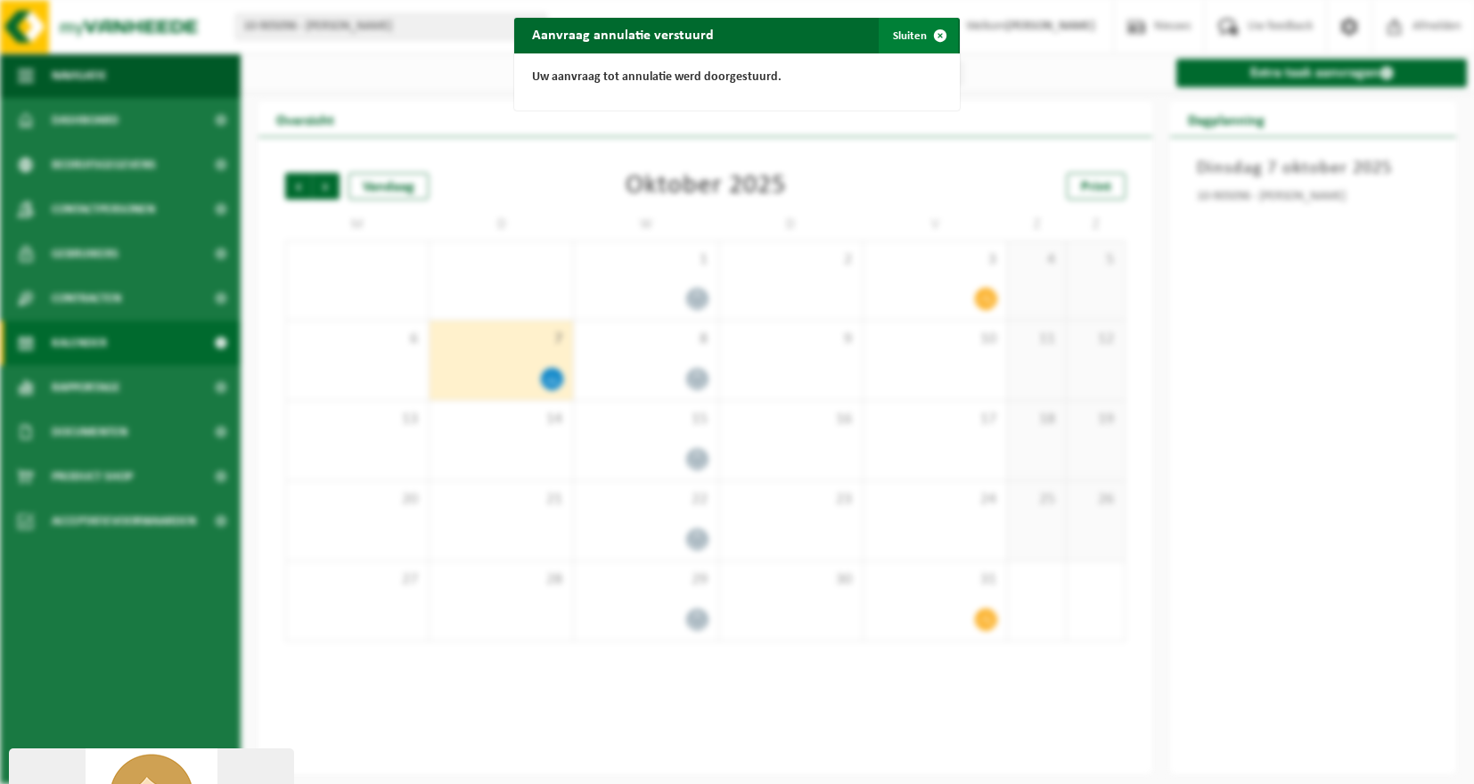
click at [932, 37] on span "button" at bounding box center [941, 36] width 36 height 36
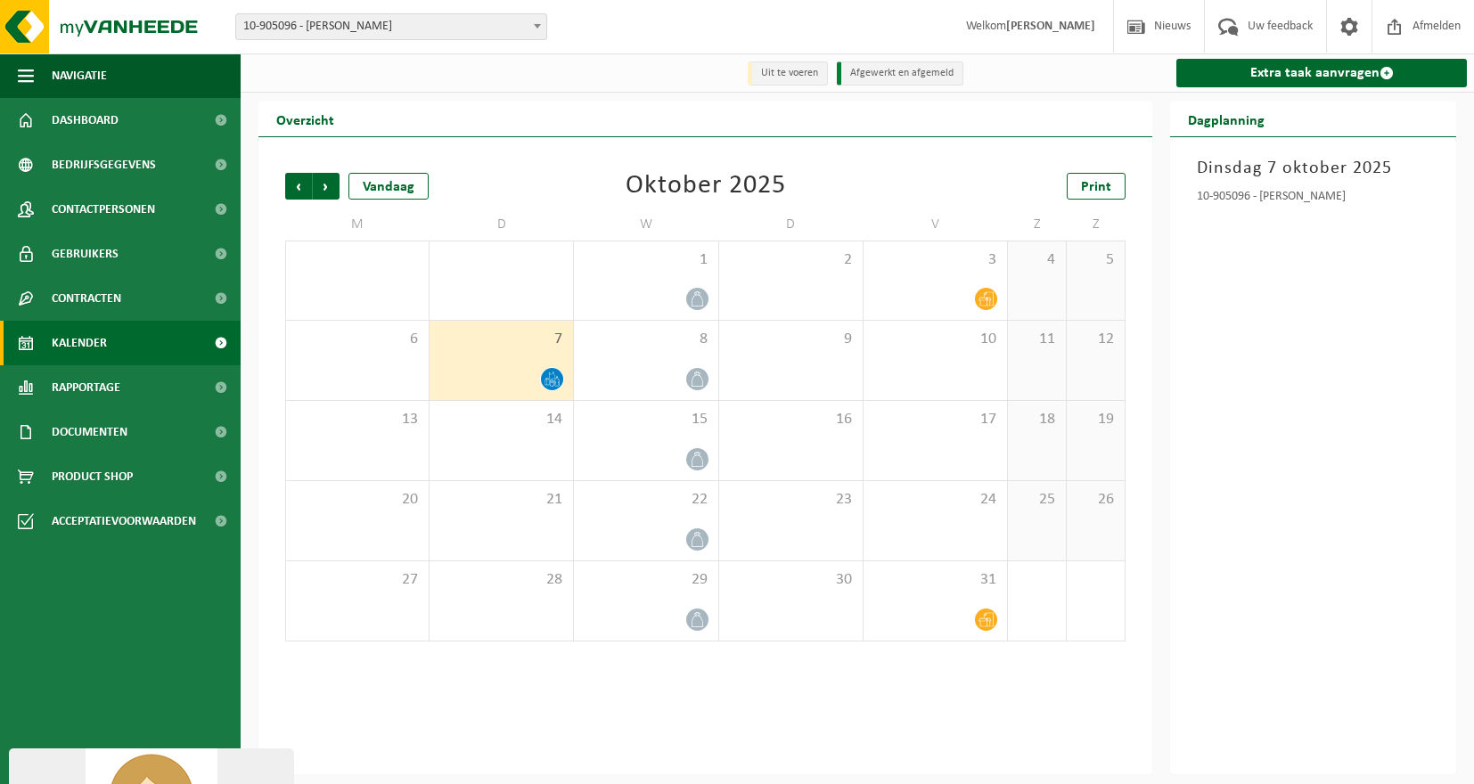
click at [1385, 476] on div "Dinsdag 7 oktober 2025 10-905096 - VAN CAUWENBERGE, PATRICK - EVERGEM" at bounding box center [1313, 455] width 286 height 637
